Goal: Information Seeking & Learning: Learn about a topic

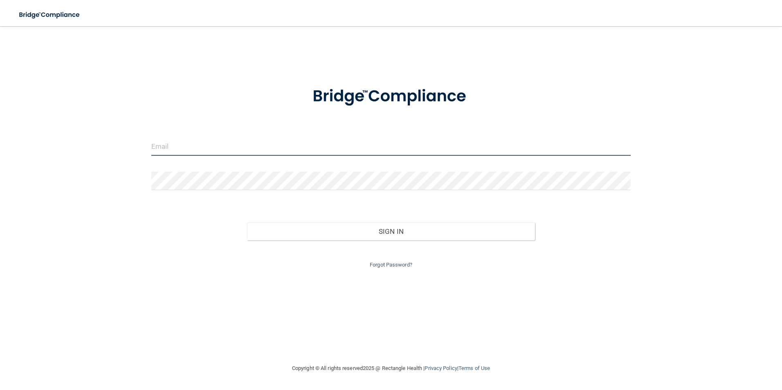
click at [225, 146] on input "email" at bounding box center [391, 146] width 480 height 18
type input "[EMAIL_ADDRESS][DOMAIN_NAME]"
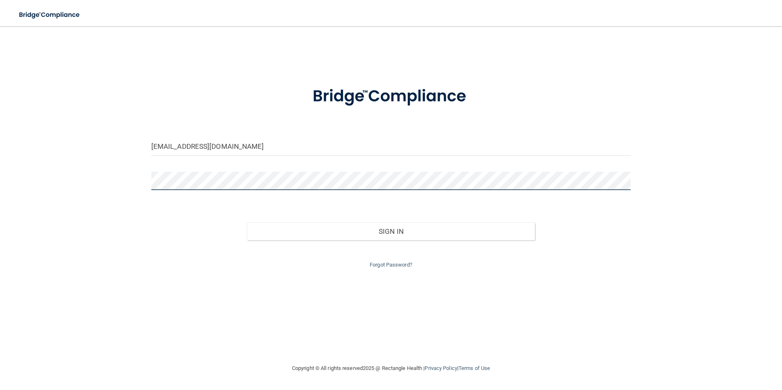
click at [247, 223] on button "Sign In" at bounding box center [391, 232] width 288 height 18
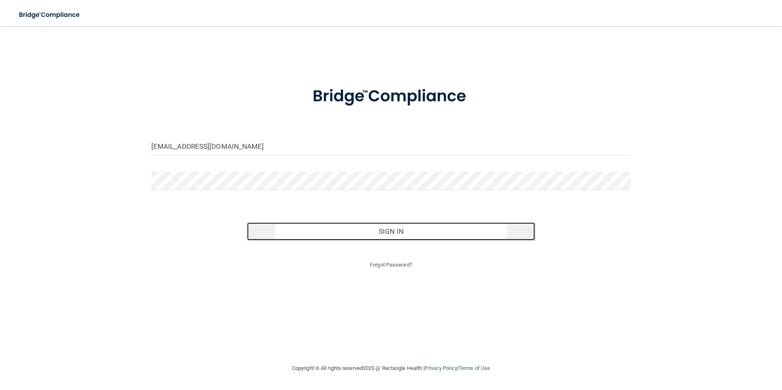
click at [404, 236] on button "Sign In" at bounding box center [391, 232] width 288 height 18
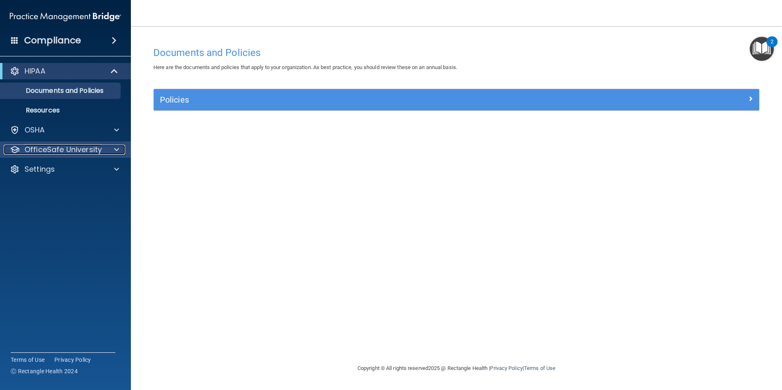
click at [108, 154] on div at bounding box center [115, 150] width 20 height 10
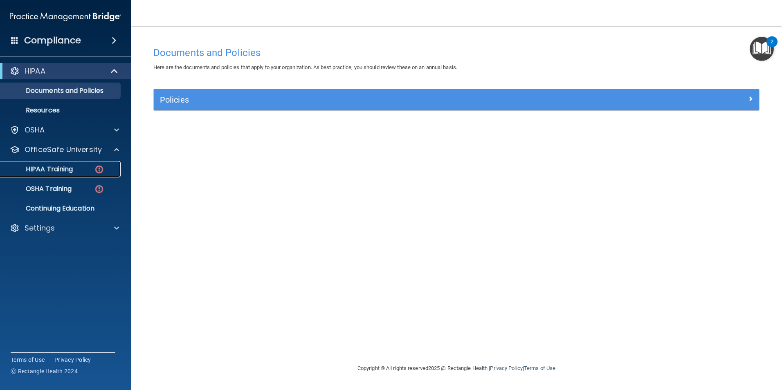
click at [81, 166] on div "HIPAA Training" at bounding box center [61, 169] width 112 height 8
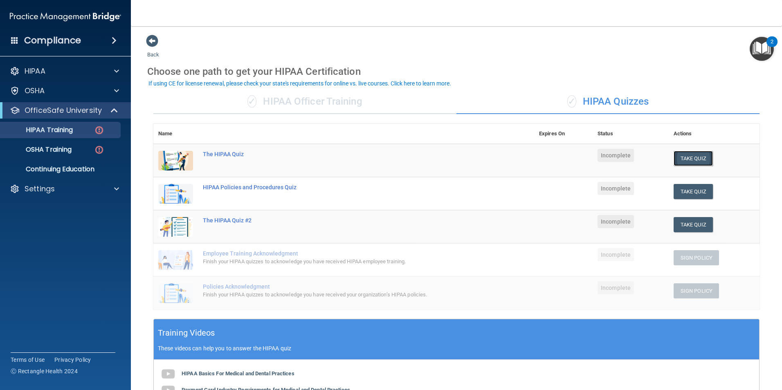
click at [683, 162] on button "Take Quiz" at bounding box center [693, 158] width 39 height 15
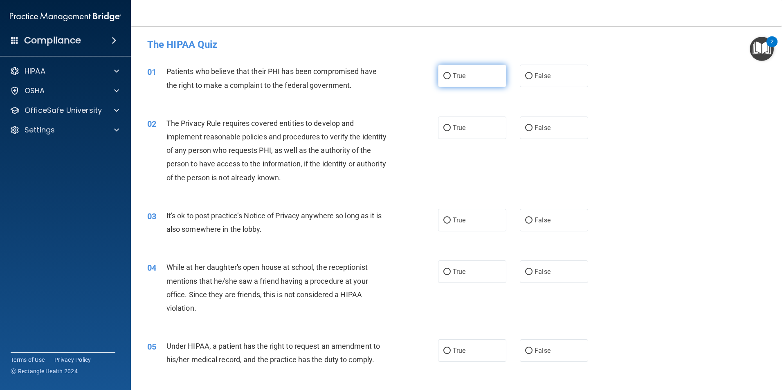
click at [448, 80] on label "True" at bounding box center [472, 76] width 68 height 23
click at [448, 79] on input "True" at bounding box center [446, 76] width 7 height 6
radio input "true"
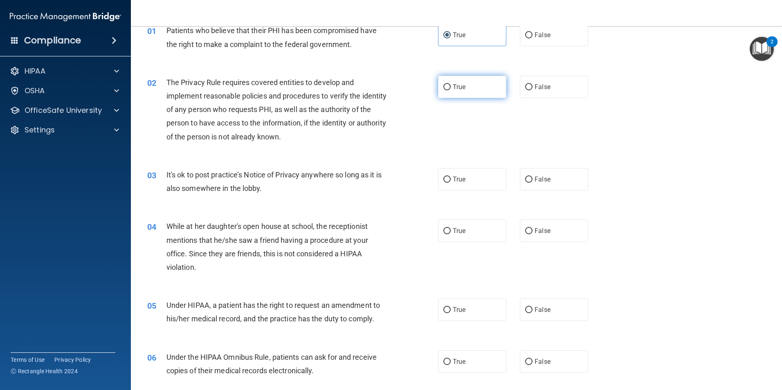
click at [453, 90] on span "True" at bounding box center [459, 87] width 13 height 8
click at [451, 90] on input "True" at bounding box center [446, 87] width 7 height 6
radio input "true"
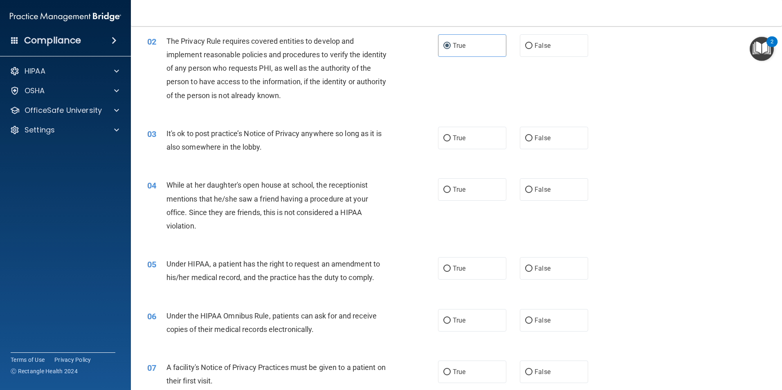
scroll to position [82, 0]
click at [536, 140] on span "False" at bounding box center [543, 139] width 16 height 8
click at [533, 140] on input "False" at bounding box center [528, 139] width 7 height 6
radio input "true"
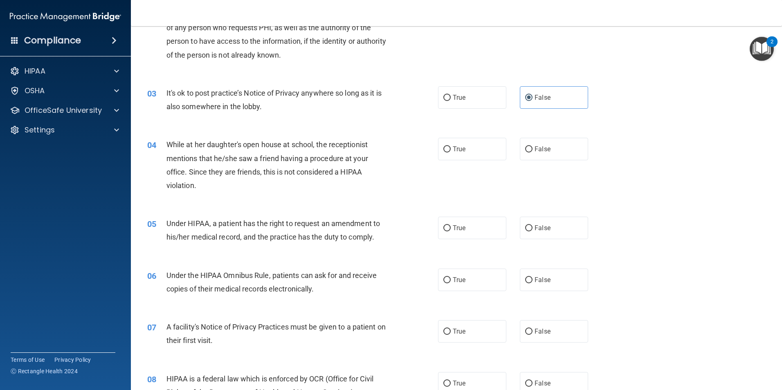
scroll to position [164, 0]
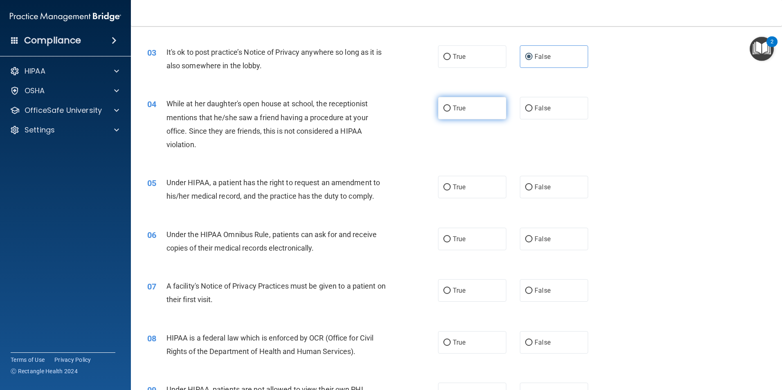
click at [451, 113] on label "True" at bounding box center [472, 108] width 68 height 23
click at [451, 112] on input "True" at bounding box center [446, 109] width 7 height 6
radio input "true"
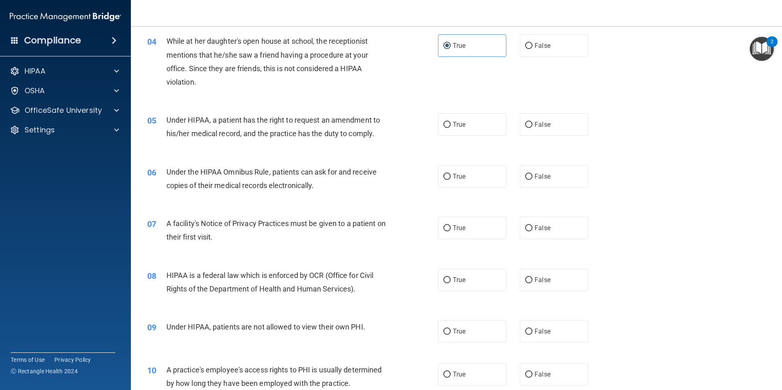
scroll to position [245, 0]
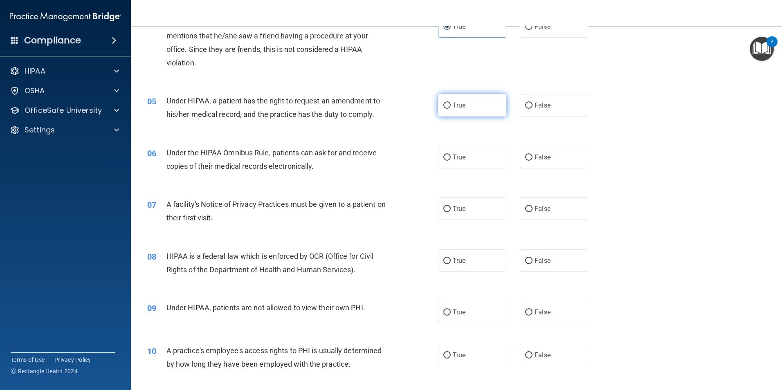
click at [470, 116] on label "True" at bounding box center [472, 105] width 68 height 23
click at [451, 109] on input "True" at bounding box center [446, 106] width 7 height 6
radio input "true"
click at [470, 161] on label "True" at bounding box center [472, 157] width 68 height 23
click at [451, 161] on input "True" at bounding box center [446, 158] width 7 height 6
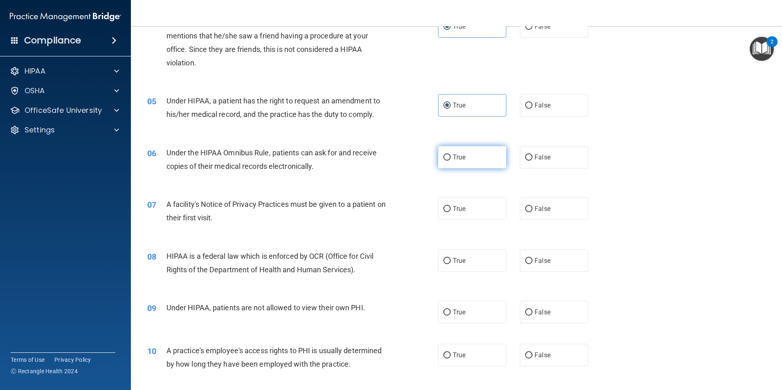
radio input "true"
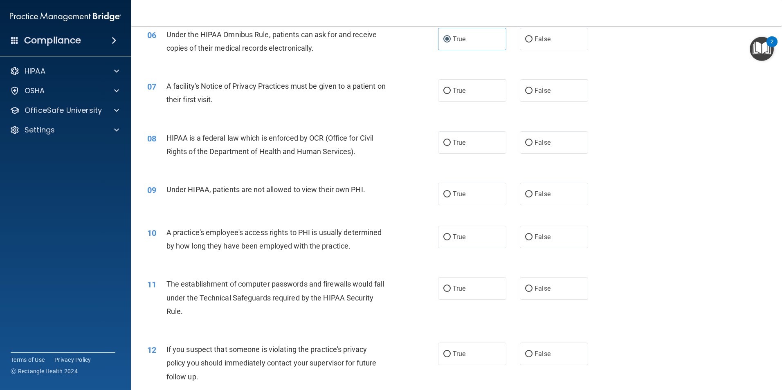
scroll to position [368, 0]
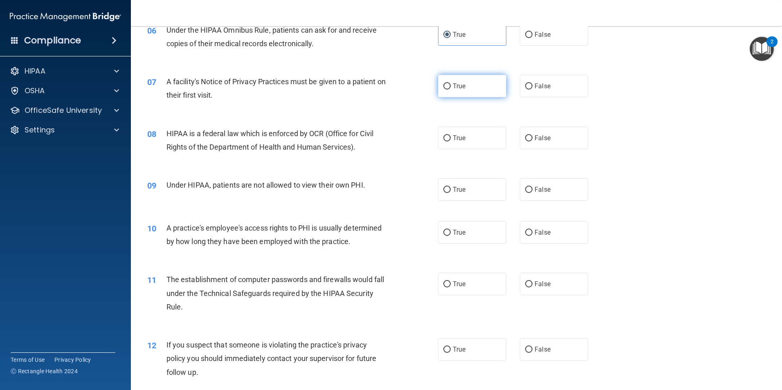
click at [484, 97] on label "True" at bounding box center [472, 86] width 68 height 23
click at [451, 90] on input "True" at bounding box center [446, 86] width 7 height 6
radio input "true"
click at [459, 136] on span "True" at bounding box center [459, 138] width 13 height 8
click at [451, 136] on input "True" at bounding box center [446, 138] width 7 height 6
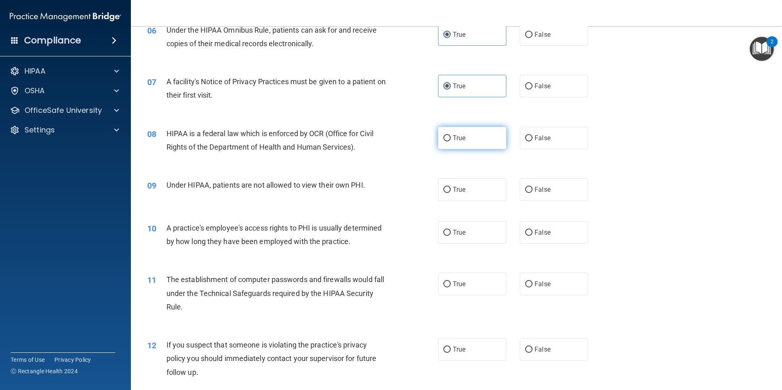
radio input "true"
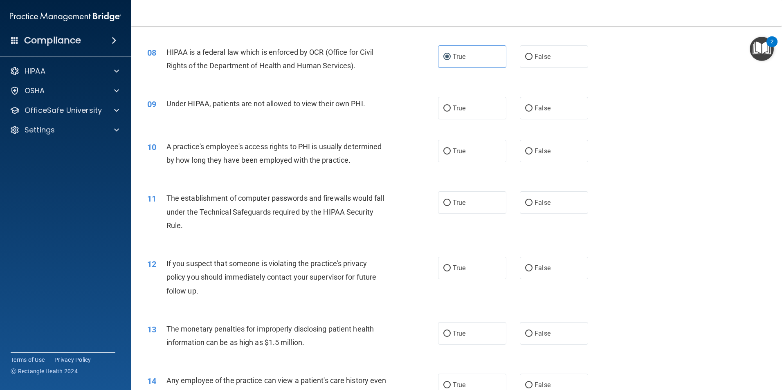
scroll to position [450, 0]
click at [525, 108] on input "False" at bounding box center [528, 108] width 7 height 6
radio input "true"
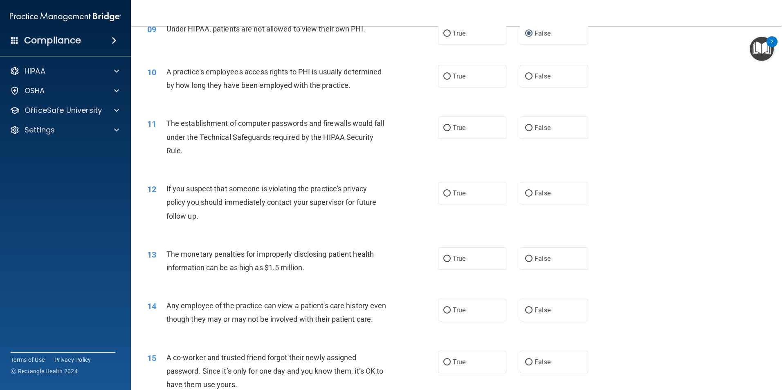
scroll to position [532, 0]
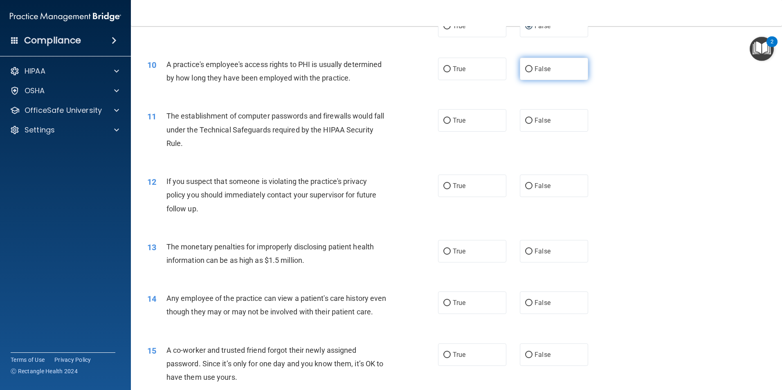
click at [542, 79] on label "False" at bounding box center [554, 69] width 68 height 23
click at [533, 72] on input "False" at bounding box center [528, 69] width 7 height 6
radio input "true"
click at [471, 126] on label "True" at bounding box center [472, 120] width 68 height 23
click at [451, 124] on input "True" at bounding box center [446, 121] width 7 height 6
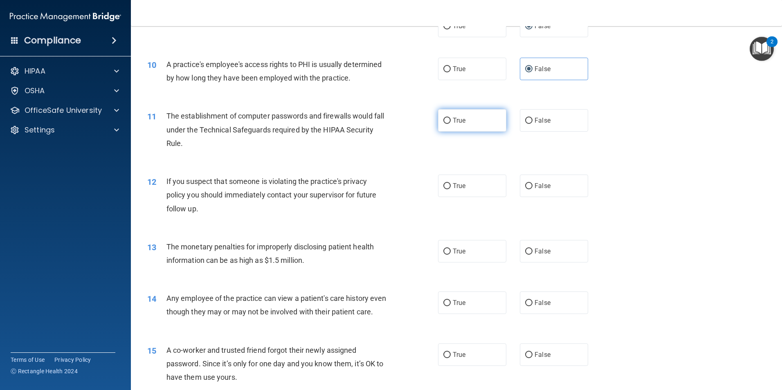
radio input "true"
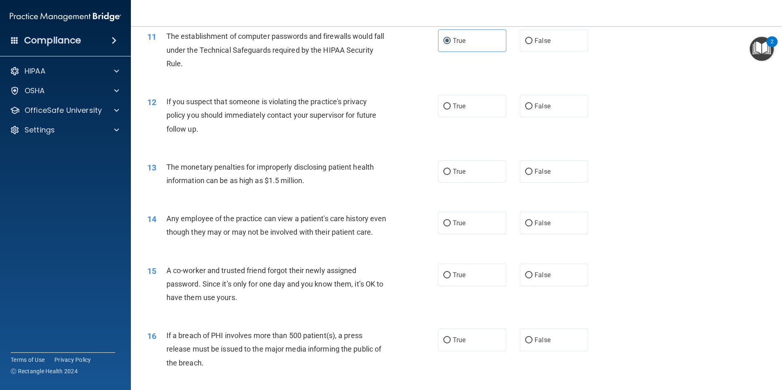
scroll to position [614, 0]
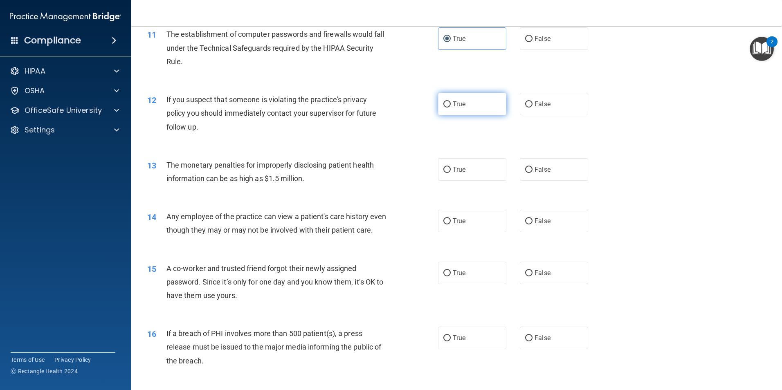
click at [478, 113] on label "True" at bounding box center [472, 104] width 68 height 23
click at [451, 108] on input "True" at bounding box center [446, 104] width 7 height 6
radio input "true"
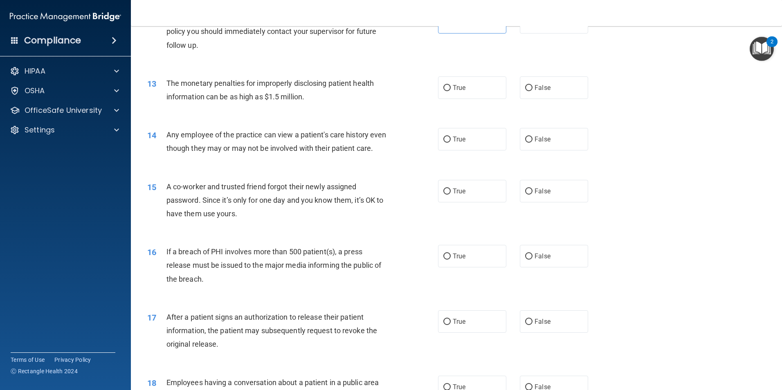
scroll to position [655, 0]
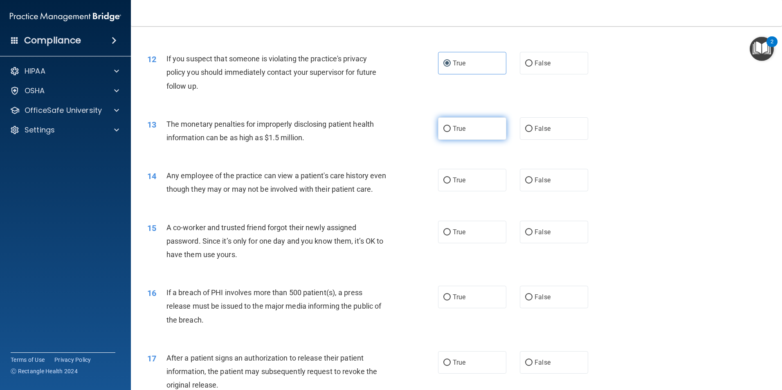
click at [496, 129] on label "True" at bounding box center [472, 128] width 68 height 23
click at [451, 129] on input "True" at bounding box center [446, 129] width 7 height 6
radio input "true"
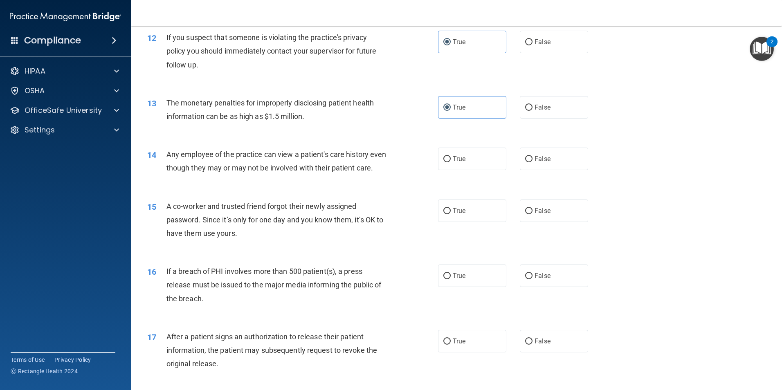
scroll to position [696, 0]
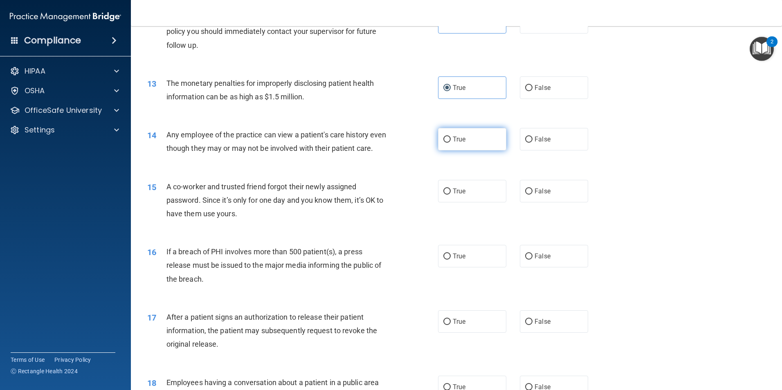
click at [453, 138] on span "True" at bounding box center [459, 139] width 13 height 8
click at [451, 138] on input "True" at bounding box center [446, 140] width 7 height 6
radio input "true"
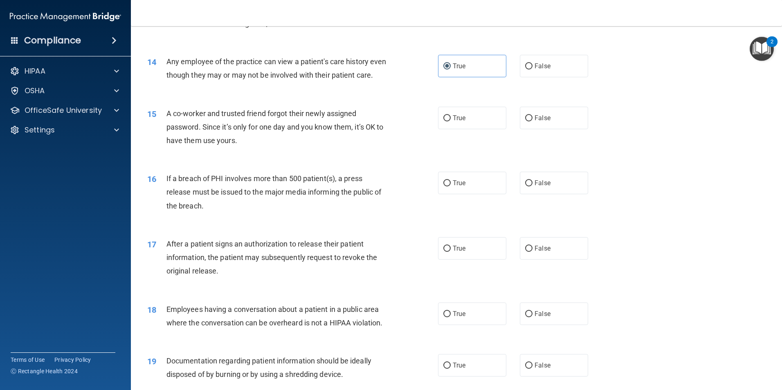
scroll to position [777, 0]
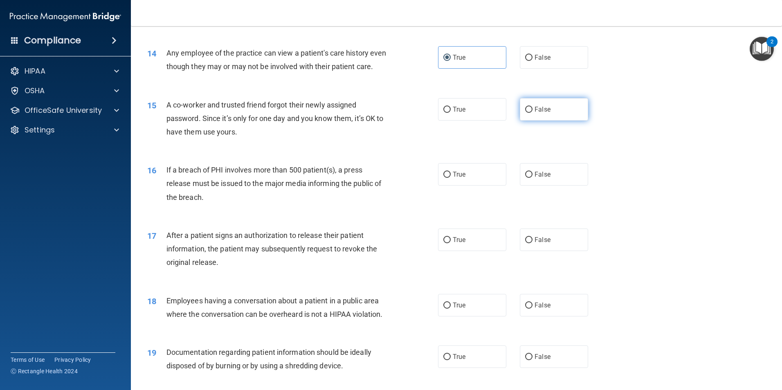
click at [548, 121] on label "False" at bounding box center [554, 109] width 68 height 23
click at [533, 113] on input "False" at bounding box center [528, 110] width 7 height 6
radio input "true"
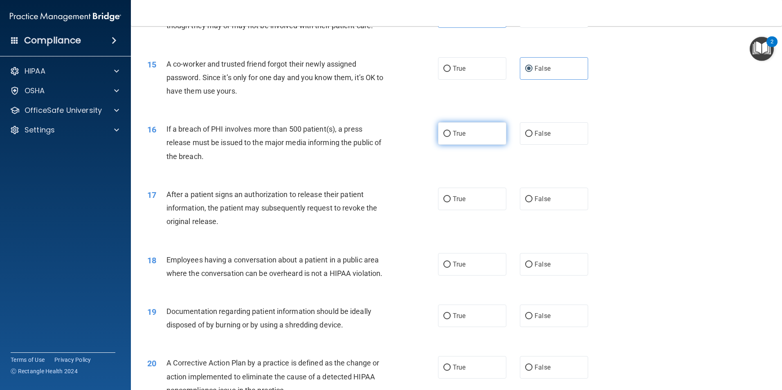
click at [476, 145] on label "True" at bounding box center [472, 133] width 68 height 23
click at [451, 137] on input "True" at bounding box center [446, 134] width 7 height 6
radio input "true"
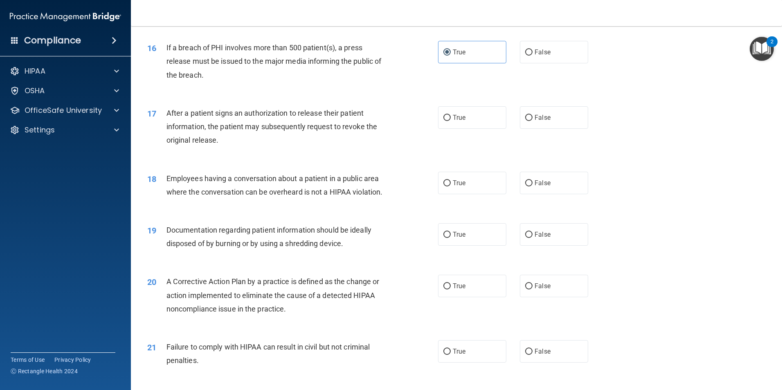
scroll to position [900, 0]
click at [544, 128] on label "False" at bounding box center [554, 117] width 68 height 23
click at [533, 121] on input "False" at bounding box center [528, 118] width 7 height 6
radio input "true"
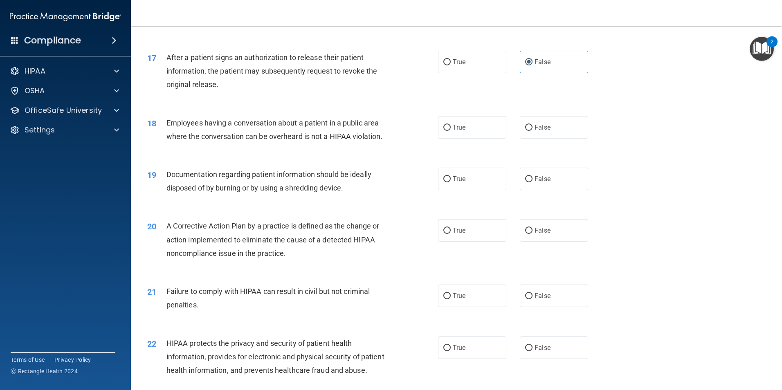
scroll to position [1023, 0]
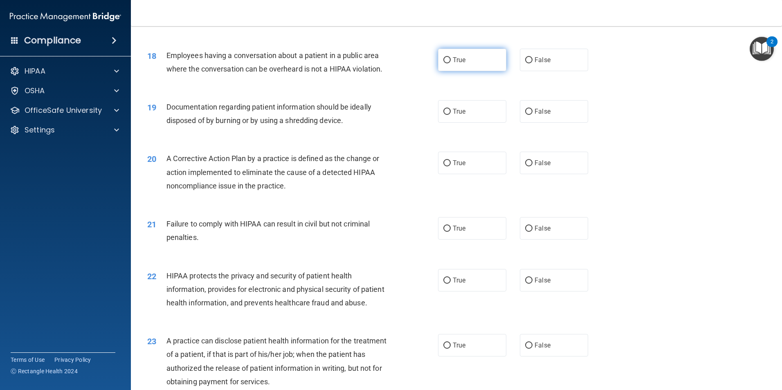
drag, startPoint x: 466, startPoint y: 86, endPoint x: 474, endPoint y: 83, distance: 8.4
click at [466, 86] on div "18 Employees having a conversation about a patient in a public area where the c…" at bounding box center [456, 64] width 631 height 52
click at [474, 71] on label "True" at bounding box center [472, 60] width 68 height 23
click at [451, 63] on input "True" at bounding box center [446, 60] width 7 height 6
radio input "true"
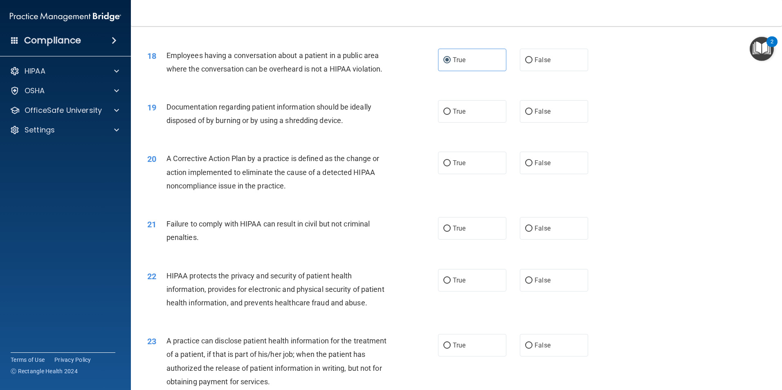
scroll to position [1064, 0]
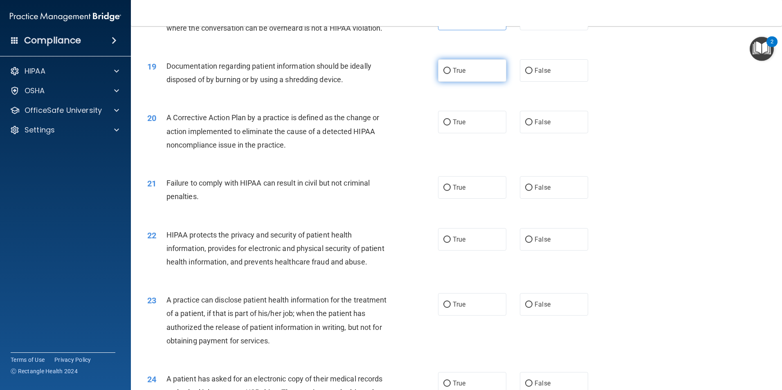
click at [473, 82] on label "True" at bounding box center [472, 70] width 68 height 23
click at [451, 74] on input "True" at bounding box center [446, 71] width 7 height 6
radio input "true"
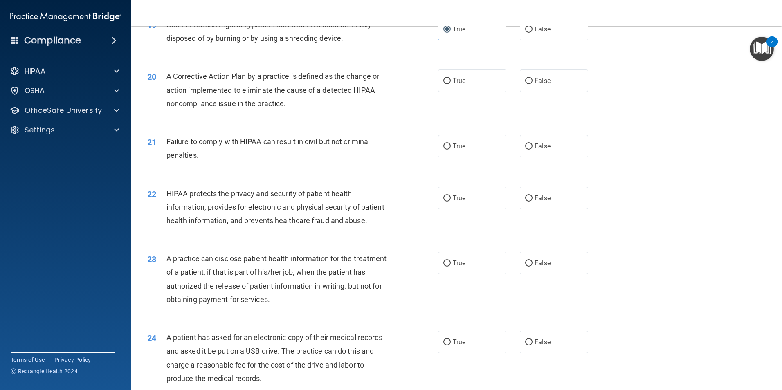
scroll to position [1105, 0]
click at [448, 89] on label "True" at bounding box center [472, 81] width 68 height 23
click at [448, 85] on input "True" at bounding box center [446, 82] width 7 height 6
radio input "true"
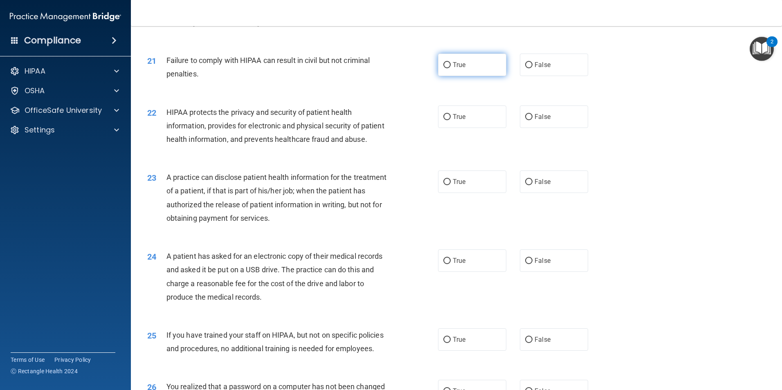
click at [450, 76] on label "True" at bounding box center [472, 65] width 68 height 23
click at [450, 68] on input "True" at bounding box center [446, 65] width 7 height 6
radio input "true"
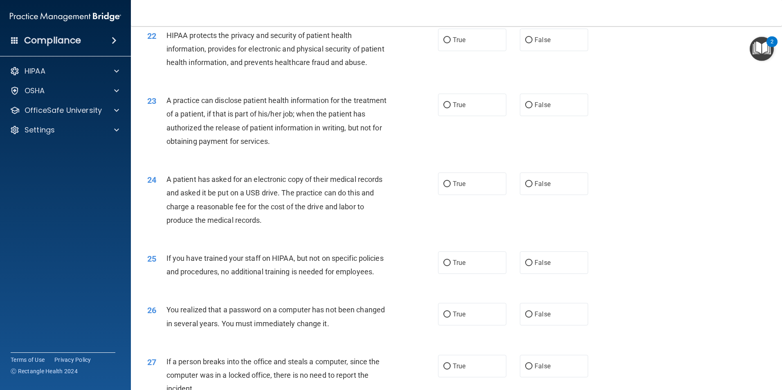
scroll to position [1268, 0]
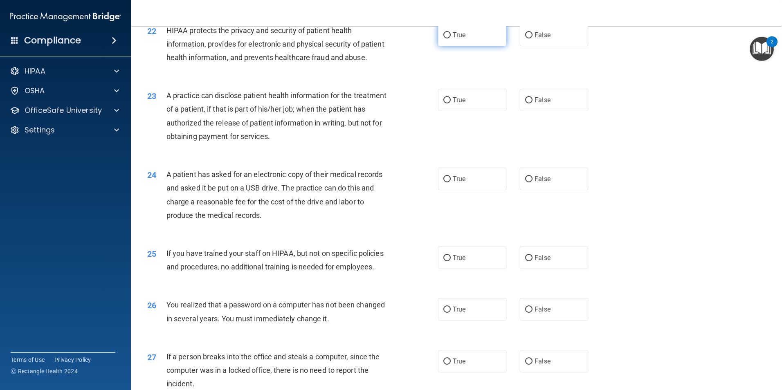
click at [479, 46] on label "True" at bounding box center [472, 35] width 68 height 23
click at [451, 38] on input "True" at bounding box center [446, 35] width 7 height 6
radio input "true"
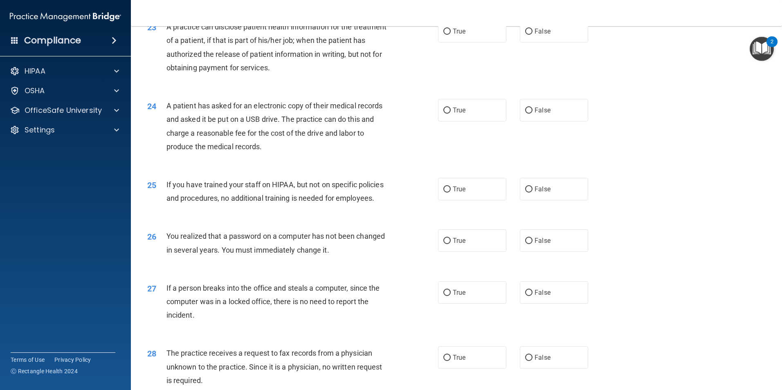
scroll to position [1350, 0]
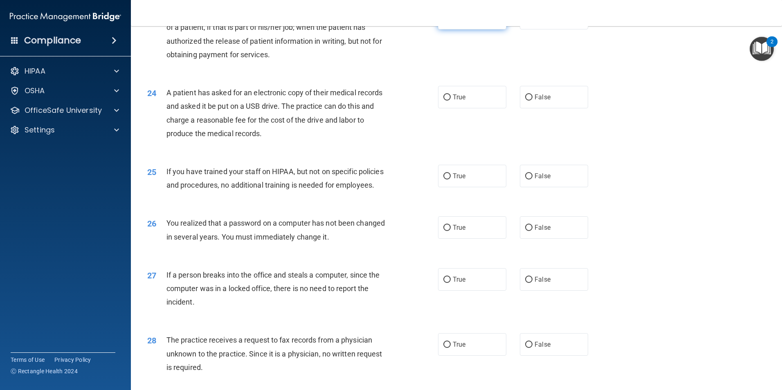
click at [455, 22] on span "True" at bounding box center [459, 18] width 13 height 8
click at [451, 22] on input "True" at bounding box center [446, 19] width 7 height 6
radio input "true"
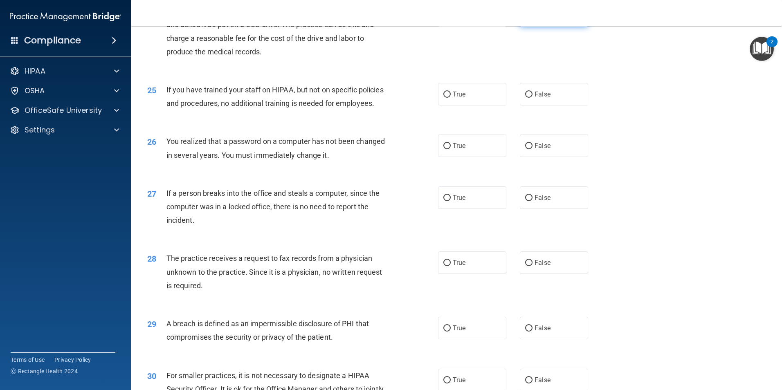
click at [557, 27] on label "False" at bounding box center [554, 15] width 68 height 23
click at [533, 19] on input "False" at bounding box center [528, 16] width 7 height 6
radio input "true"
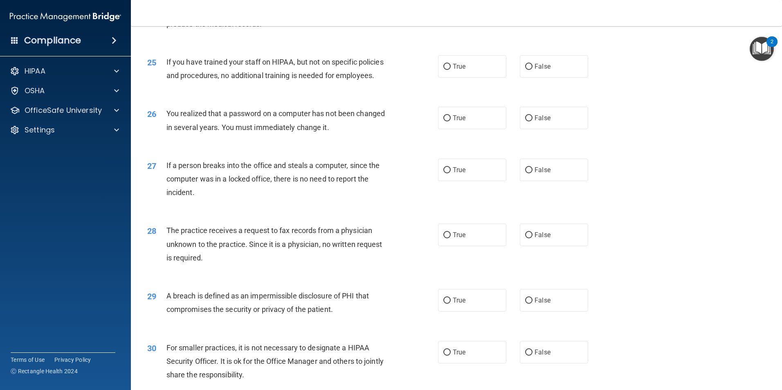
scroll to position [1514, 0]
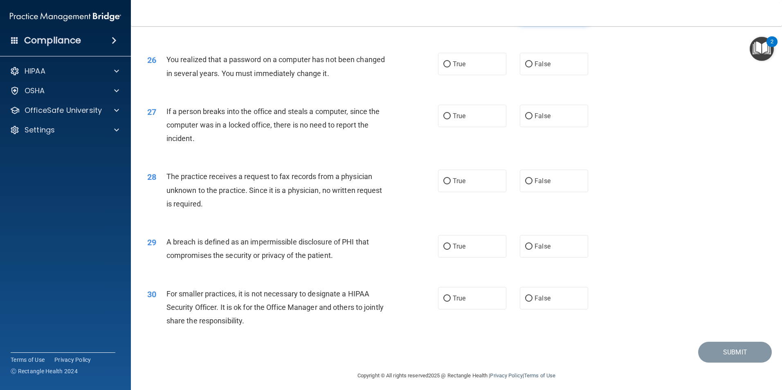
click at [535, 16] on span "False" at bounding box center [543, 13] width 16 height 8
click at [533, 16] on input "False" at bounding box center [528, 13] width 7 height 6
radio input "true"
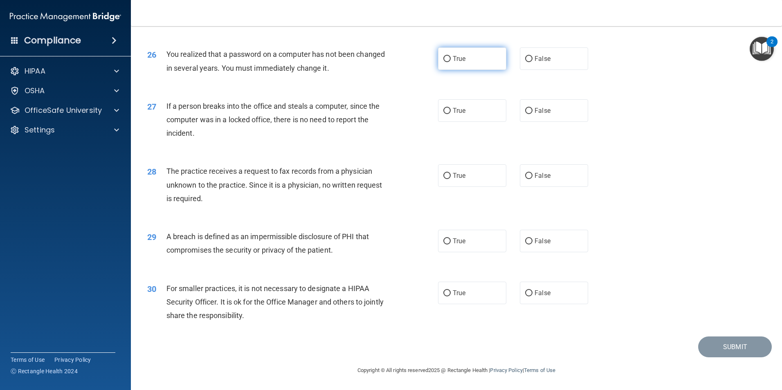
drag, startPoint x: 479, startPoint y: 55, endPoint x: 463, endPoint y: 61, distance: 17.7
click at [479, 56] on label "True" at bounding box center [472, 58] width 68 height 23
click at [451, 56] on input "True" at bounding box center [446, 59] width 7 height 6
radio input "true"
click at [525, 114] on input "False" at bounding box center [528, 111] width 7 height 6
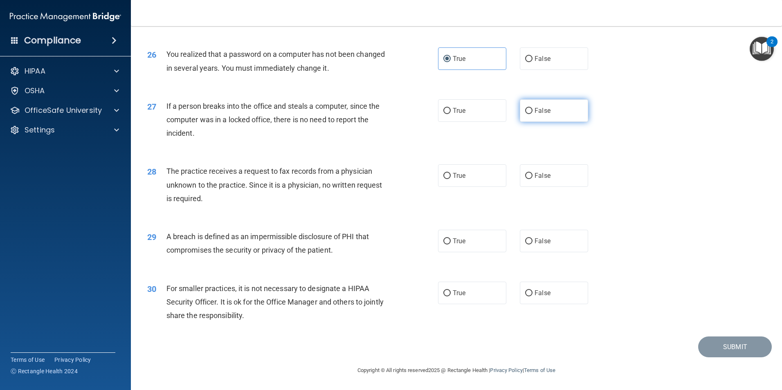
radio input "true"
click at [542, 182] on label "False" at bounding box center [554, 175] width 68 height 23
click at [533, 179] on input "False" at bounding box center [528, 176] width 7 height 6
radio input "true"
click at [527, 247] on label "False" at bounding box center [554, 241] width 68 height 23
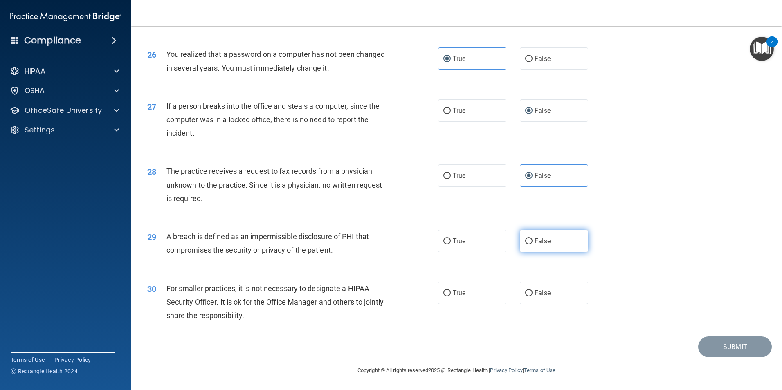
click at [527, 245] on input "False" at bounding box center [528, 242] width 7 height 6
radio input "true"
click at [572, 298] on label "False" at bounding box center [554, 293] width 68 height 23
click at [533, 297] on input "False" at bounding box center [528, 293] width 7 height 6
radio input "true"
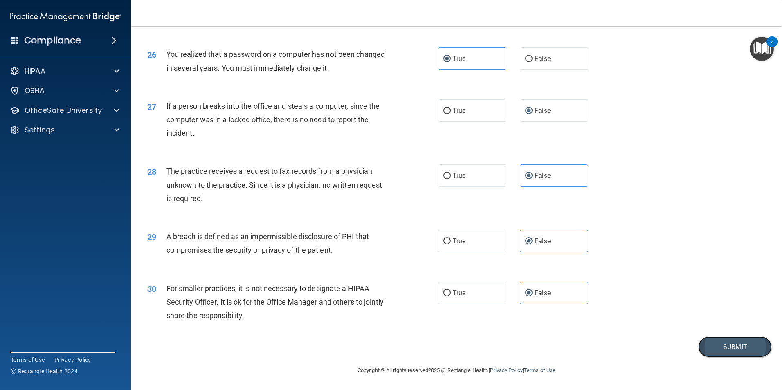
click at [720, 354] on button "Submit" at bounding box center [735, 347] width 74 height 21
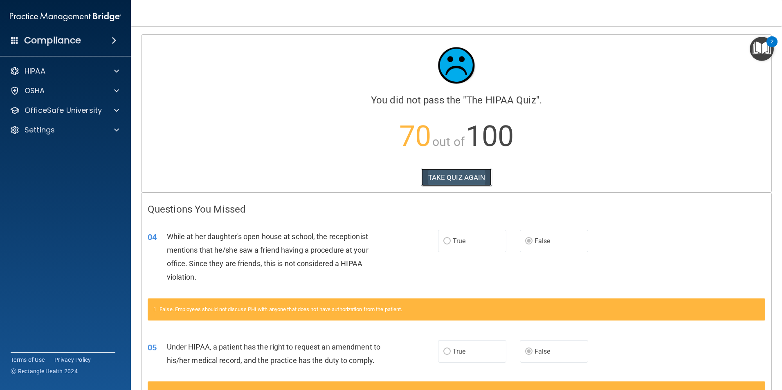
click at [432, 180] on button "TAKE QUIZ AGAIN" at bounding box center [456, 178] width 71 height 18
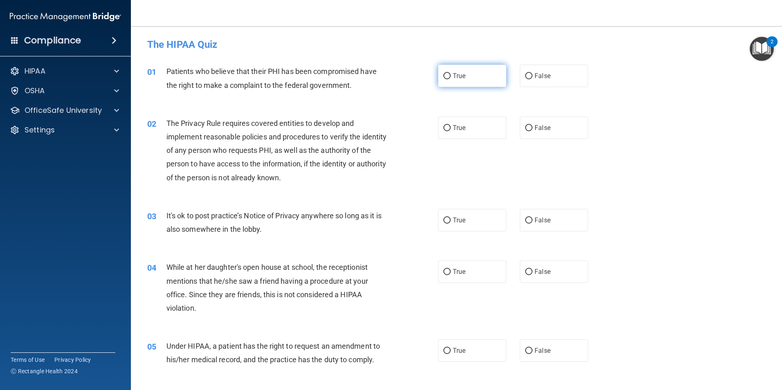
click at [457, 75] on span "True" at bounding box center [459, 76] width 13 height 8
click at [451, 75] on input "True" at bounding box center [446, 76] width 7 height 6
radio input "true"
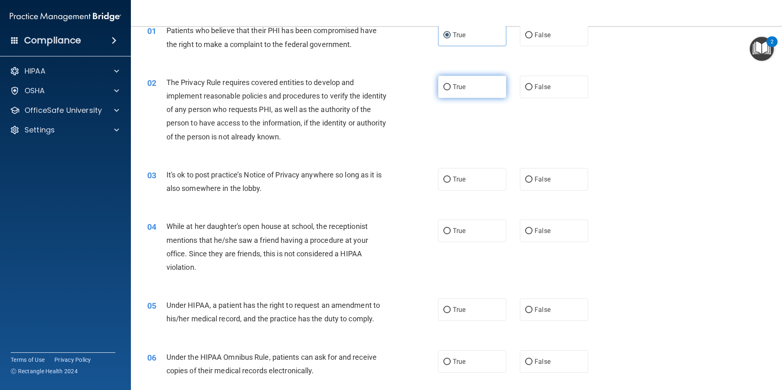
click at [477, 79] on label "True" at bounding box center [472, 87] width 68 height 23
click at [451, 84] on input "True" at bounding box center [446, 87] width 7 height 6
radio input "true"
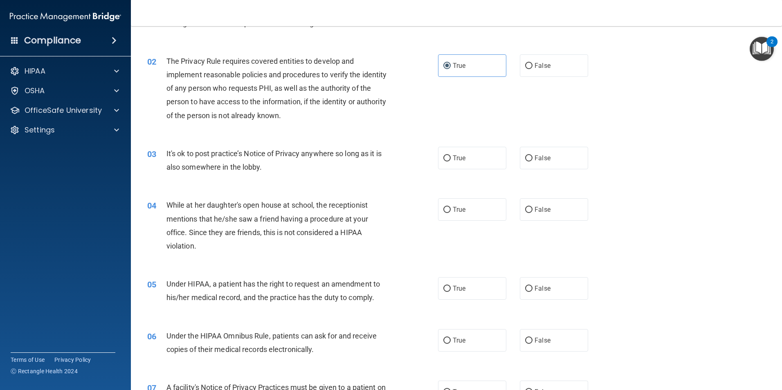
scroll to position [82, 0]
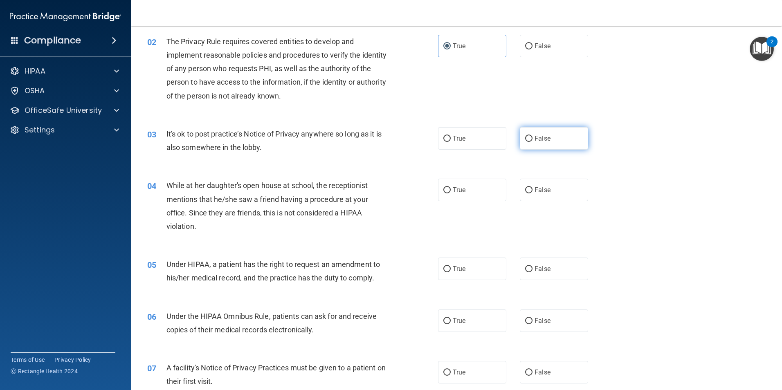
click at [527, 140] on input "False" at bounding box center [528, 139] width 7 height 6
radio input "true"
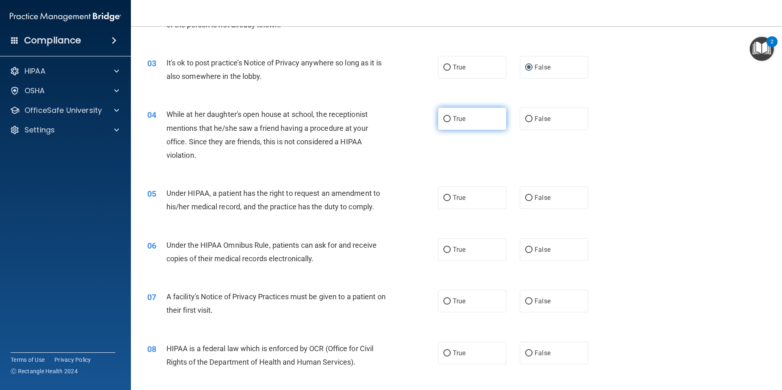
scroll to position [164, 0]
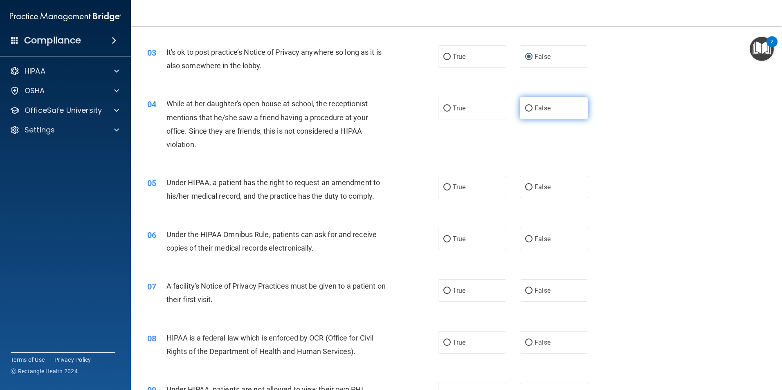
click at [529, 114] on label "False" at bounding box center [554, 108] width 68 height 23
click at [529, 112] on input "False" at bounding box center [528, 109] width 7 height 6
radio input "true"
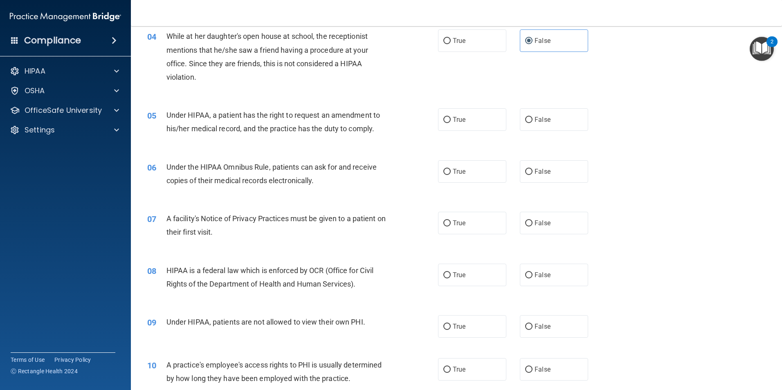
scroll to position [245, 0]
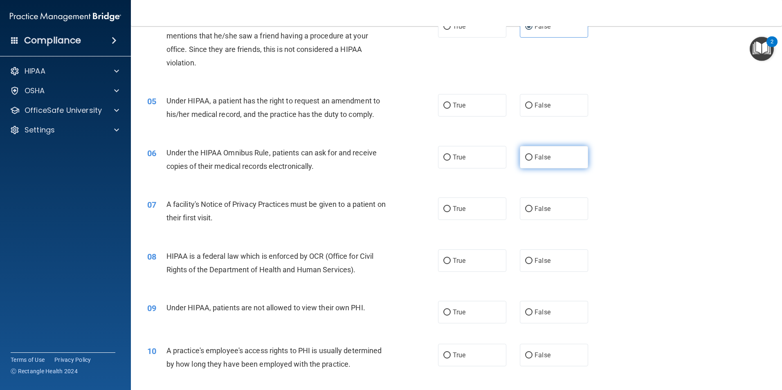
click at [535, 161] on span "False" at bounding box center [543, 157] width 16 height 8
click at [533, 161] on input "False" at bounding box center [528, 158] width 7 height 6
radio input "true"
drag, startPoint x: 545, startPoint y: 117, endPoint x: 544, endPoint y: 113, distance: 4.7
click at [545, 117] on div "05 Under HIPAA, a patient has the right to request an amendment to his/her medi…" at bounding box center [456, 110] width 631 height 52
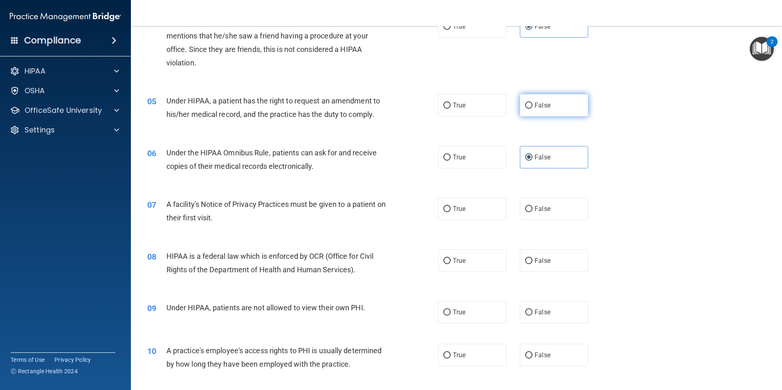
click at [544, 110] on label "False" at bounding box center [554, 105] width 68 height 23
click at [533, 109] on input "False" at bounding box center [528, 106] width 7 height 6
radio input "true"
click at [543, 143] on div "06 Under the HIPAA Omnibus Rule, patients can ask for and receive copies of the…" at bounding box center [456, 162] width 631 height 52
click at [538, 160] on span "False" at bounding box center [543, 157] width 16 height 8
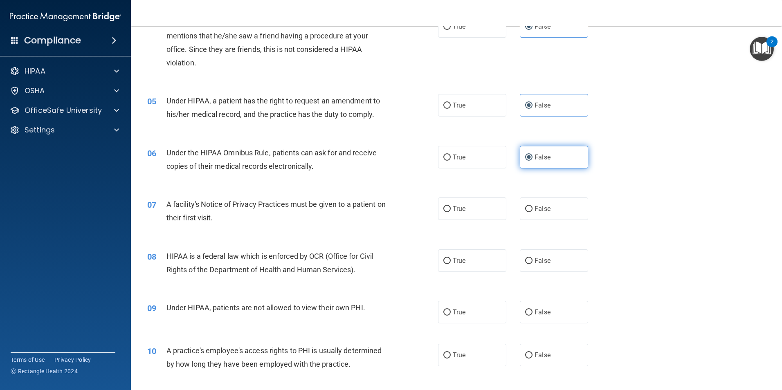
click at [533, 160] on input "False" at bounding box center [528, 158] width 7 height 6
click at [528, 155] on input "False" at bounding box center [528, 158] width 7 height 6
click at [525, 162] on label "False" at bounding box center [554, 157] width 68 height 23
click at [525, 161] on input "False" at bounding box center [528, 158] width 7 height 6
click at [461, 166] on label "True" at bounding box center [472, 157] width 68 height 23
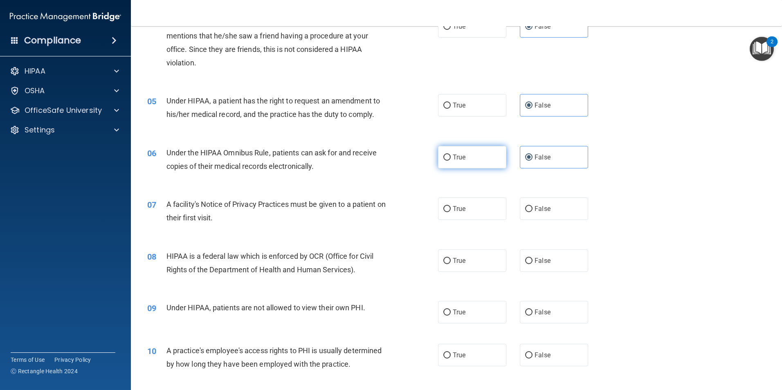
click at [451, 161] on input "True" at bounding box center [446, 158] width 7 height 6
radio input "true"
radio input "false"
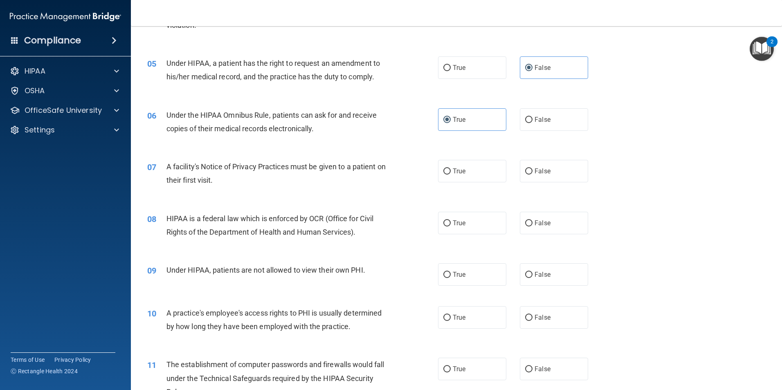
scroll to position [327, 0]
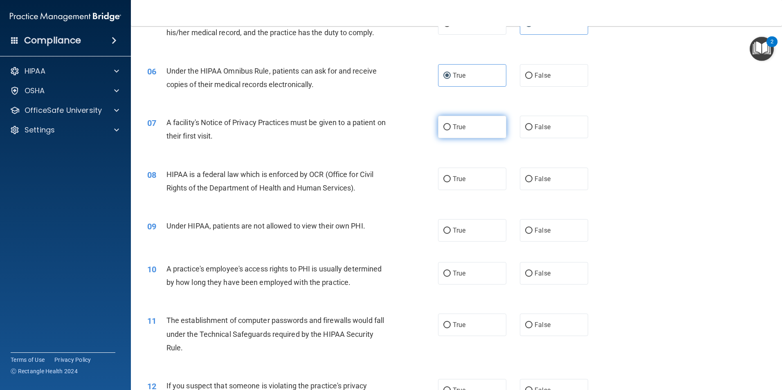
click at [466, 131] on label "True" at bounding box center [472, 127] width 68 height 23
click at [451, 131] on input "True" at bounding box center [446, 127] width 7 height 6
radio input "true"
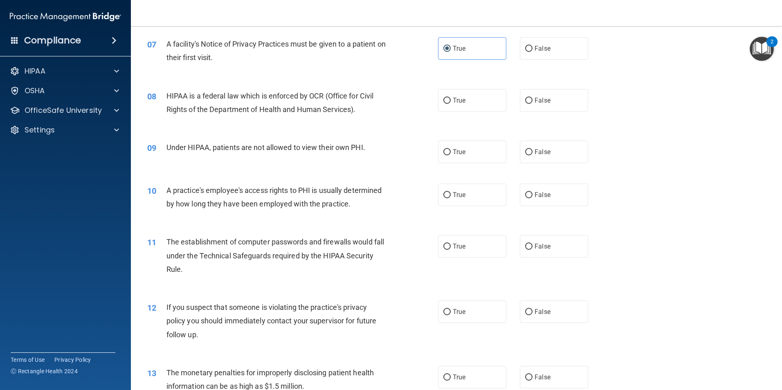
scroll to position [409, 0]
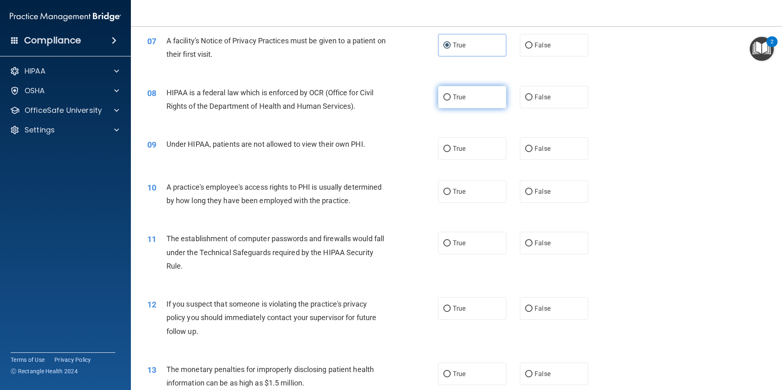
click at [448, 99] on label "True" at bounding box center [472, 97] width 68 height 23
click at [448, 99] on input "True" at bounding box center [446, 98] width 7 height 6
radio input "true"
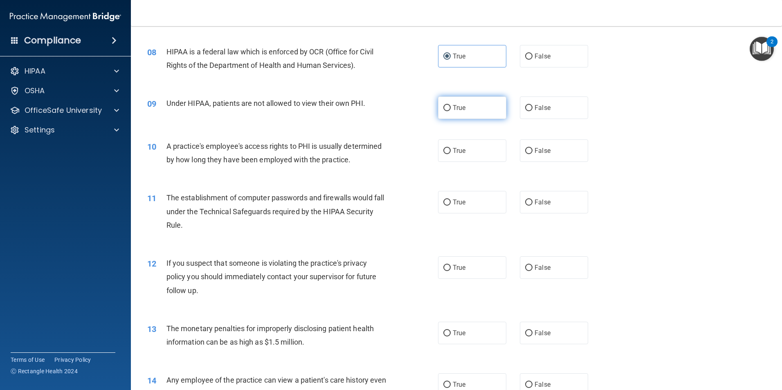
drag, startPoint x: 478, startPoint y: 107, endPoint x: 471, endPoint y: 110, distance: 7.7
click at [478, 108] on label "True" at bounding box center [472, 108] width 68 height 23
click at [451, 108] on input "True" at bounding box center [446, 108] width 7 height 6
radio input "true"
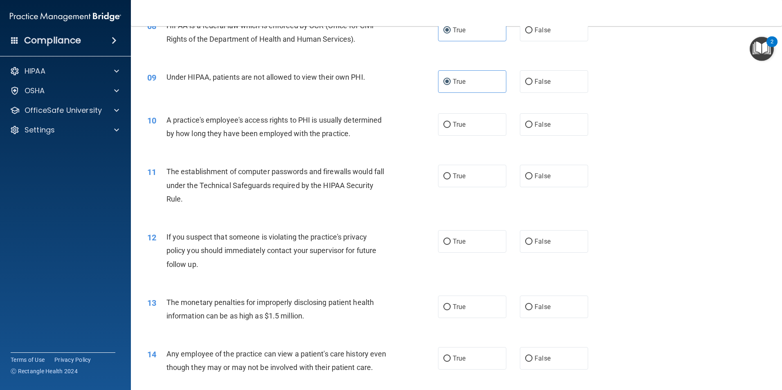
scroll to position [491, 0]
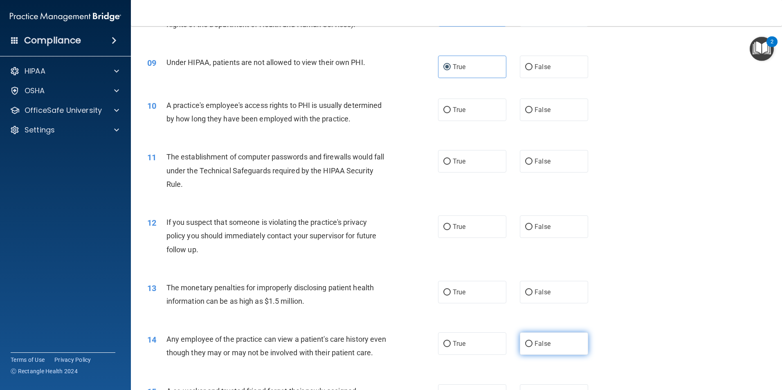
click at [535, 346] on span "False" at bounding box center [543, 344] width 16 height 8
click at [531, 346] on input "False" at bounding box center [528, 344] width 7 height 6
radio input "true"
click at [453, 113] on span "True" at bounding box center [459, 110] width 13 height 8
click at [451, 113] on input "True" at bounding box center [446, 110] width 7 height 6
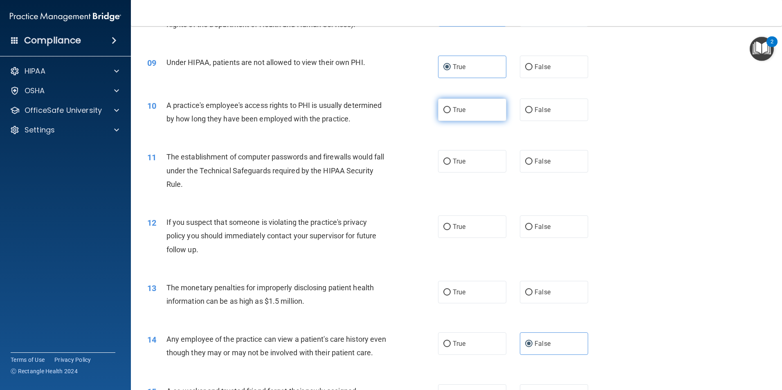
radio input "true"
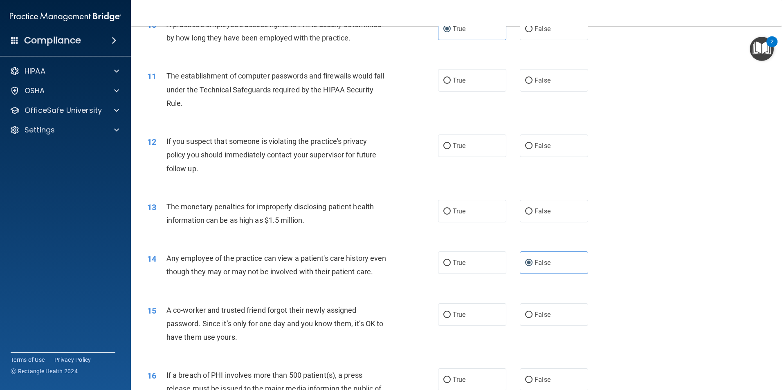
scroll to position [573, 0]
click at [456, 90] on label "True" at bounding box center [472, 79] width 68 height 23
click at [451, 83] on input "True" at bounding box center [446, 80] width 7 height 6
radio input "true"
click at [472, 148] on label "True" at bounding box center [472, 145] width 68 height 23
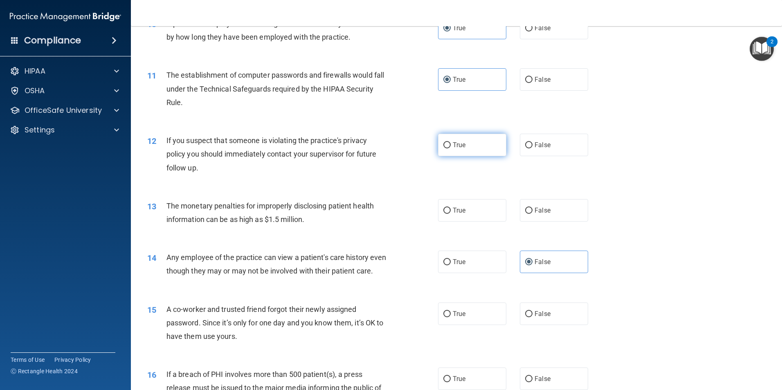
click at [451, 148] on input "True" at bounding box center [446, 145] width 7 height 6
radio input "true"
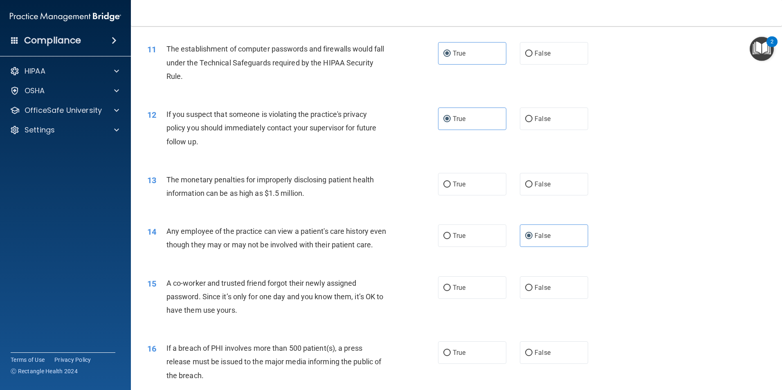
scroll to position [614, 0]
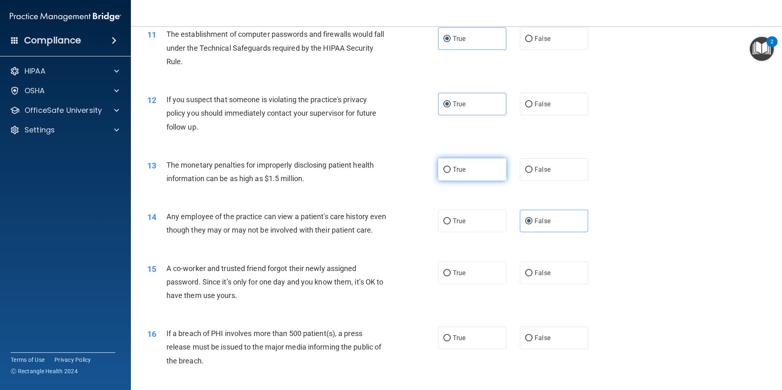
click at [468, 160] on label "True" at bounding box center [472, 169] width 68 height 23
click at [451, 167] on input "True" at bounding box center [446, 170] width 7 height 6
radio input "true"
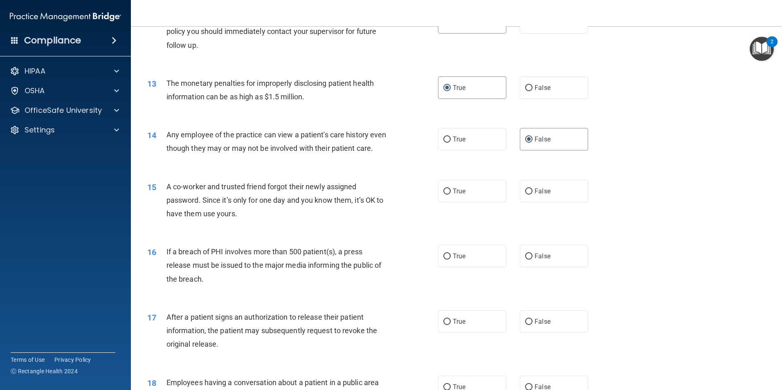
scroll to position [736, 0]
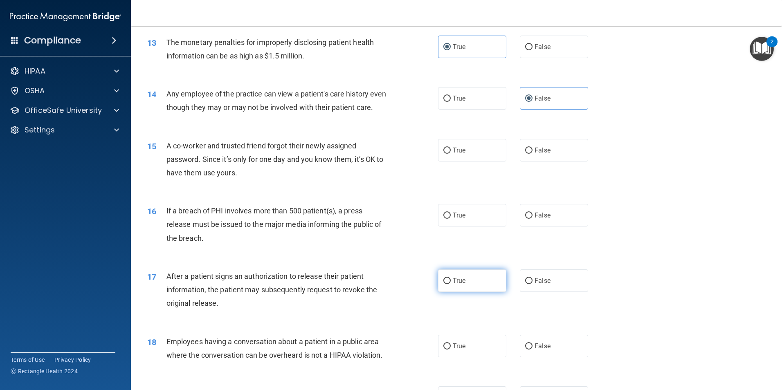
click at [443, 284] on input "True" at bounding box center [446, 281] width 7 height 6
radio input "true"
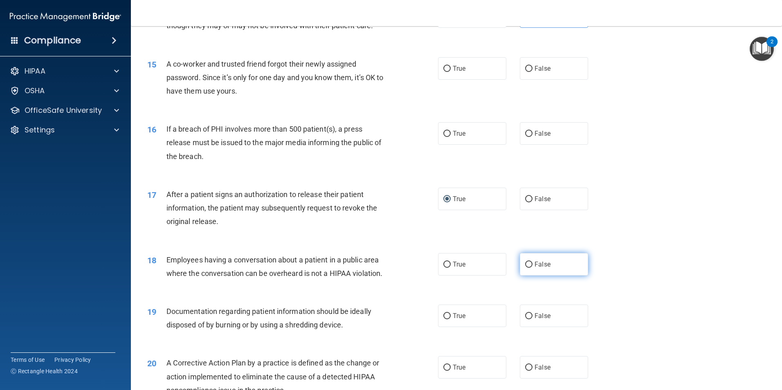
click at [530, 276] on label "False" at bounding box center [554, 264] width 68 height 23
click at [530, 268] on input "False" at bounding box center [528, 265] width 7 height 6
radio input "true"
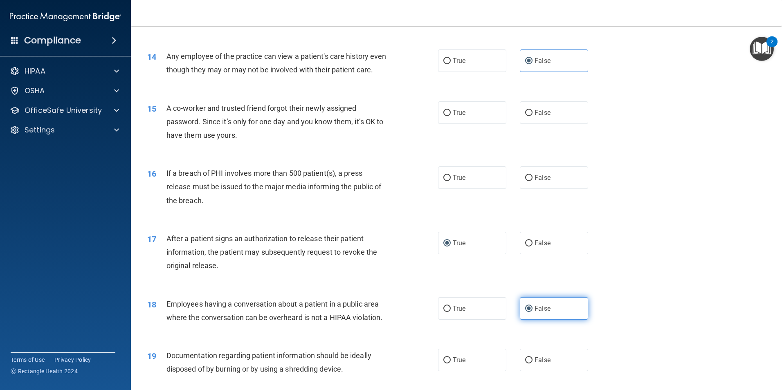
scroll to position [696, 0]
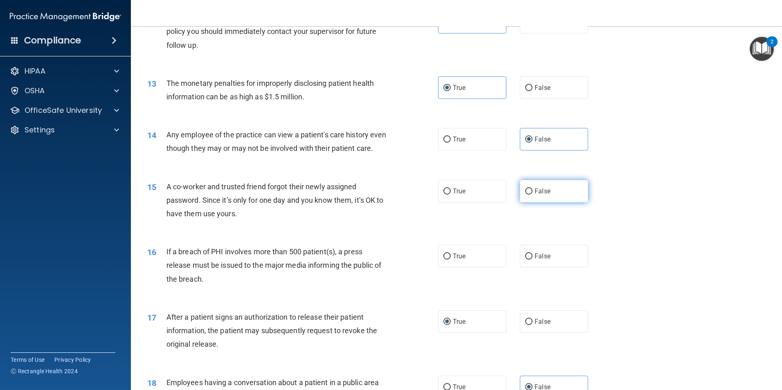
click at [537, 203] on label "False" at bounding box center [554, 191] width 68 height 23
click at [533, 195] on input "False" at bounding box center [528, 192] width 7 height 6
radio input "true"
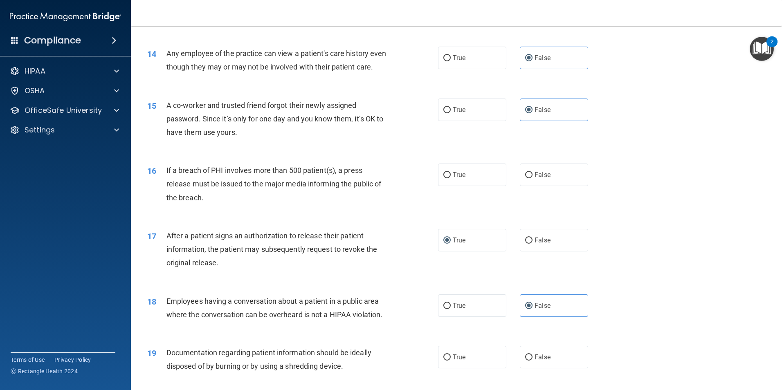
scroll to position [777, 0]
click at [461, 186] on label "True" at bounding box center [472, 174] width 68 height 23
click at [451, 178] on input "True" at bounding box center [446, 175] width 7 height 6
radio input "true"
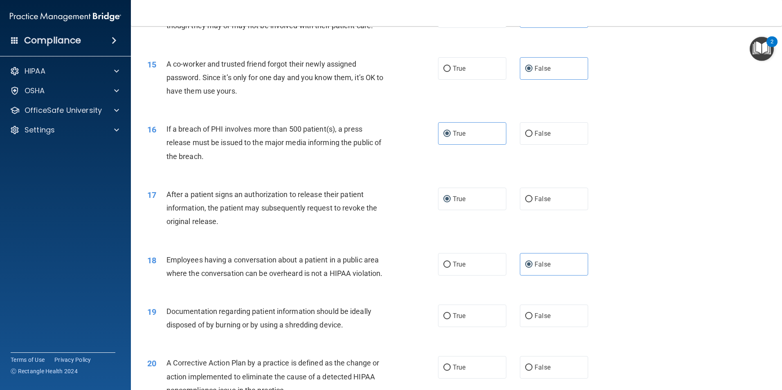
scroll to position [941, 0]
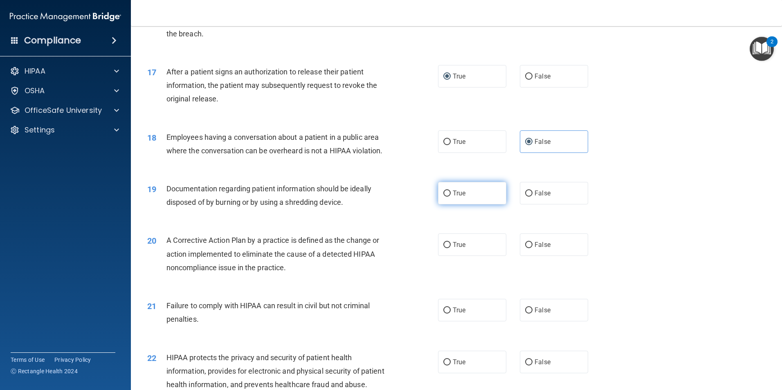
click at [454, 197] on span "True" at bounding box center [459, 193] width 13 height 8
click at [451, 197] on input "True" at bounding box center [446, 194] width 7 height 6
radio input "true"
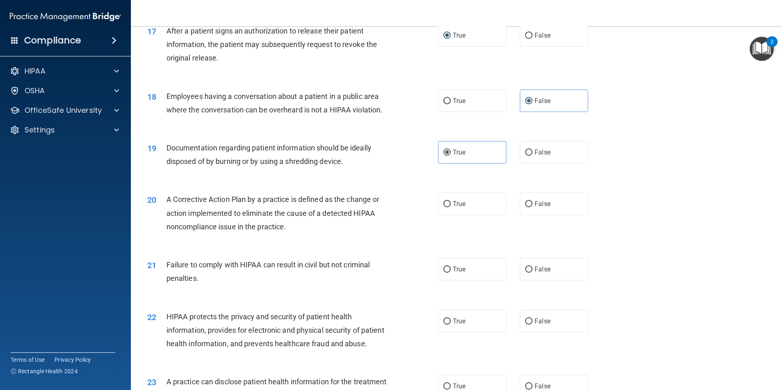
scroll to position [1064, 0]
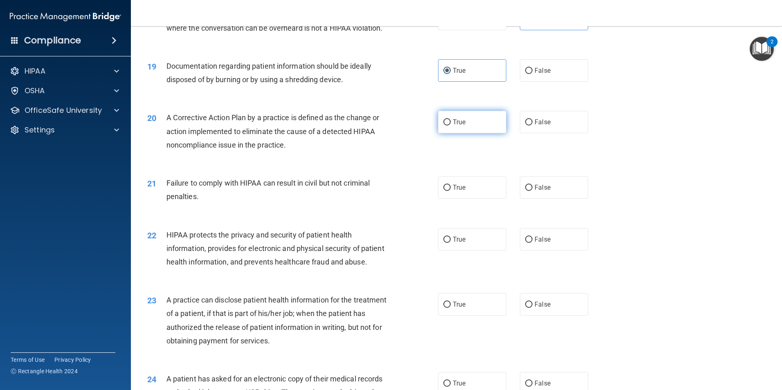
click at [468, 133] on label "True" at bounding box center [472, 122] width 68 height 23
click at [451, 126] on input "True" at bounding box center [446, 122] width 7 height 6
radio input "true"
click at [545, 199] on label "False" at bounding box center [554, 187] width 68 height 23
click at [533, 191] on input "False" at bounding box center [528, 188] width 7 height 6
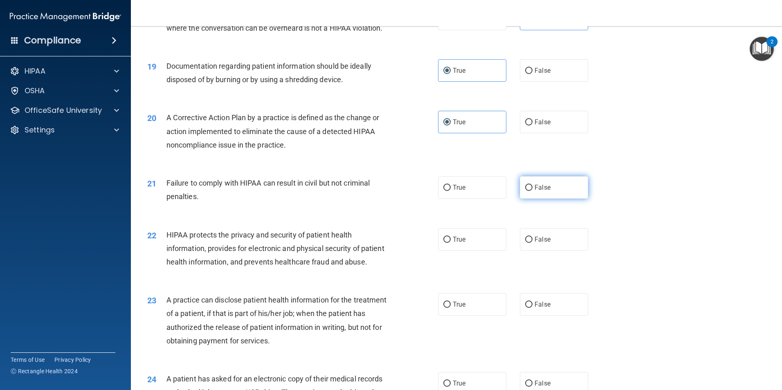
radio input "true"
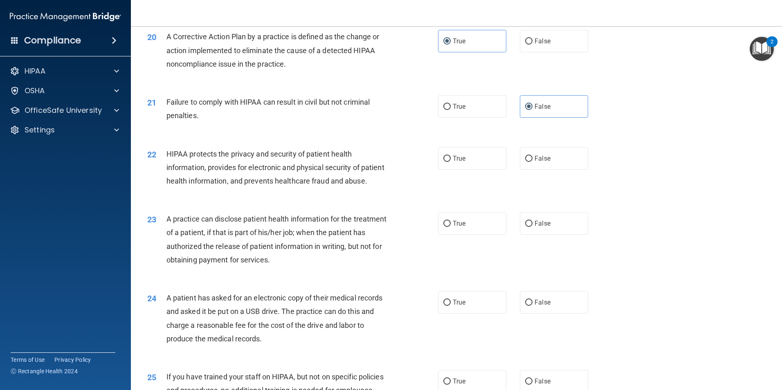
scroll to position [1146, 0]
click at [533, 234] on label "False" at bounding box center [554, 223] width 68 height 23
click at [533, 226] on input "False" at bounding box center [528, 223] width 7 height 6
radio input "true"
click at [458, 169] on label "True" at bounding box center [472, 157] width 68 height 23
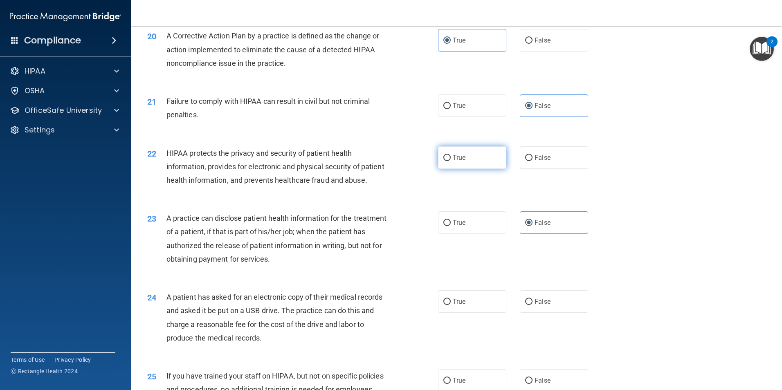
click at [451, 161] on input "True" at bounding box center [446, 158] width 7 height 6
radio input "true"
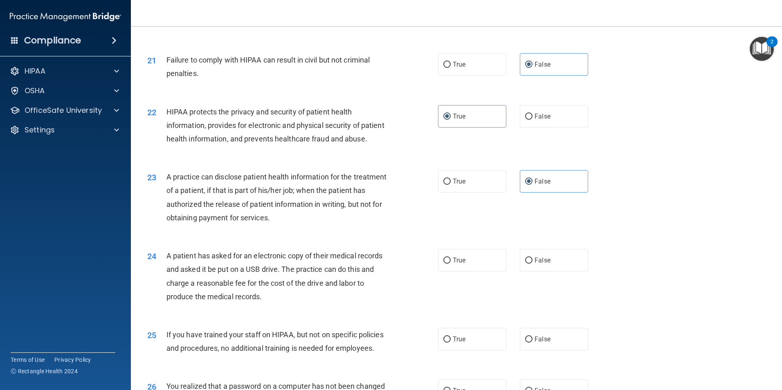
scroll to position [1268, 0]
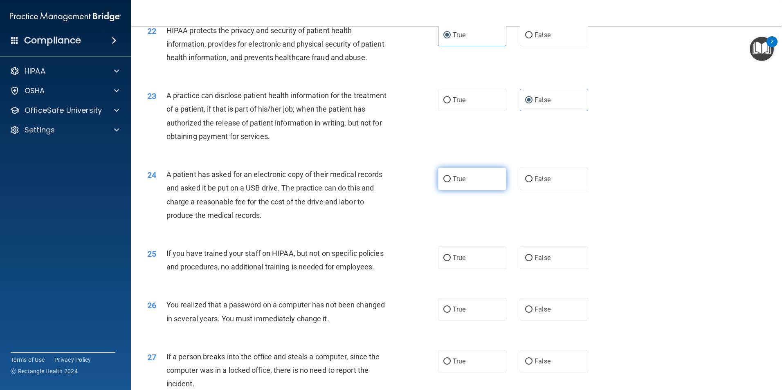
click at [454, 190] on label "True" at bounding box center [472, 179] width 68 height 23
click at [451, 182] on input "True" at bounding box center [446, 179] width 7 height 6
radio input "true"
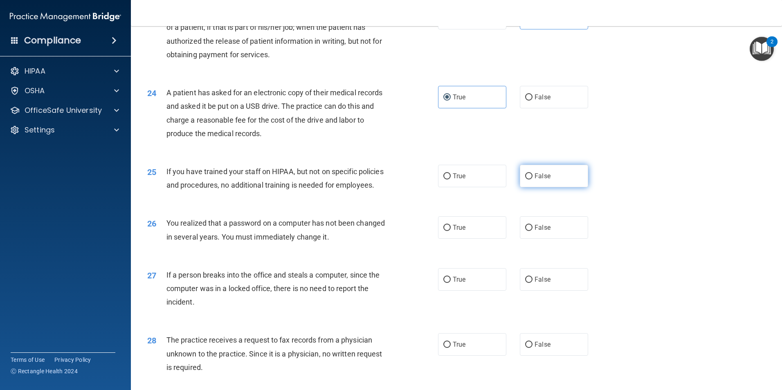
click at [535, 187] on label "False" at bounding box center [554, 176] width 68 height 23
click at [533, 180] on input "False" at bounding box center [528, 176] width 7 height 6
radio input "true"
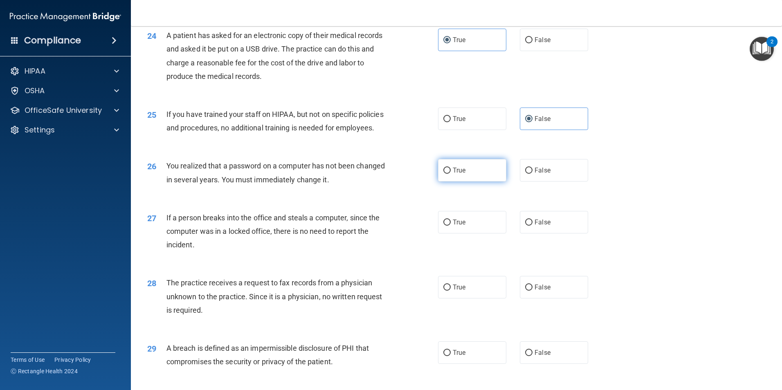
scroll to position [1432, 0]
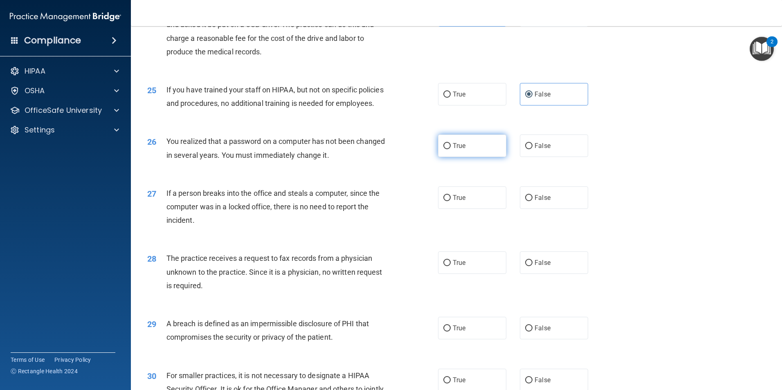
click at [474, 157] on label "True" at bounding box center [472, 146] width 68 height 23
click at [451, 149] on input "True" at bounding box center [446, 146] width 7 height 6
radio input "true"
click at [494, 340] on label "True" at bounding box center [472, 328] width 68 height 23
click at [451, 332] on input "True" at bounding box center [446, 329] width 7 height 6
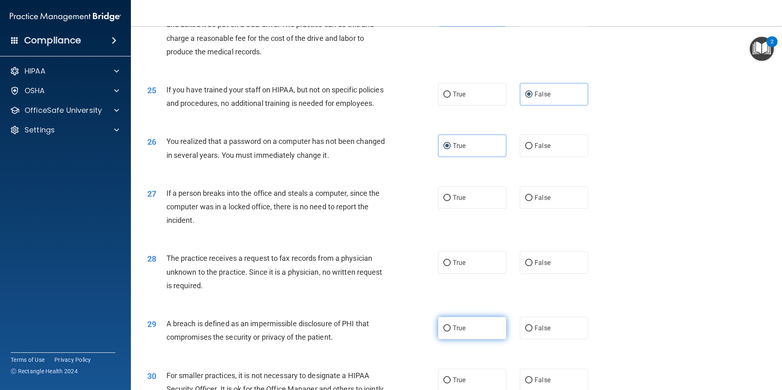
radio input "true"
click at [456, 202] on span "True" at bounding box center [459, 198] width 13 height 8
click at [451, 201] on input "True" at bounding box center [446, 198] width 7 height 6
radio input "true"
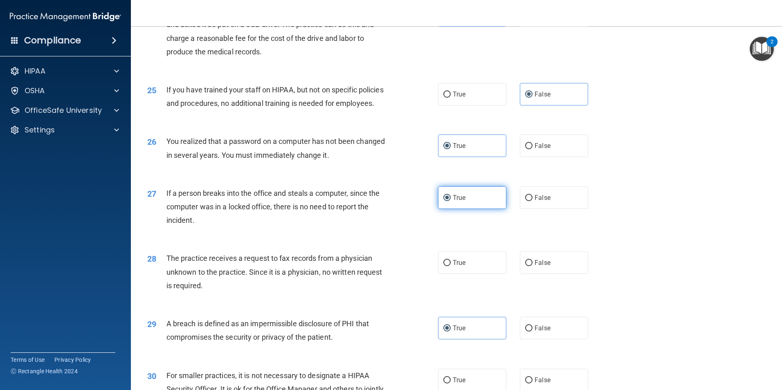
click at [456, 202] on span "True" at bounding box center [459, 198] width 13 height 8
click at [451, 201] on input "True" at bounding box center [446, 198] width 7 height 6
click at [536, 209] on label "False" at bounding box center [554, 198] width 68 height 23
click at [533, 201] on input "False" at bounding box center [528, 198] width 7 height 6
radio input "true"
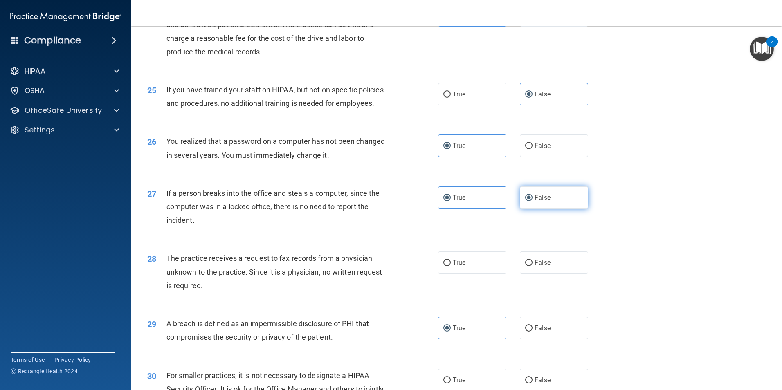
radio input "false"
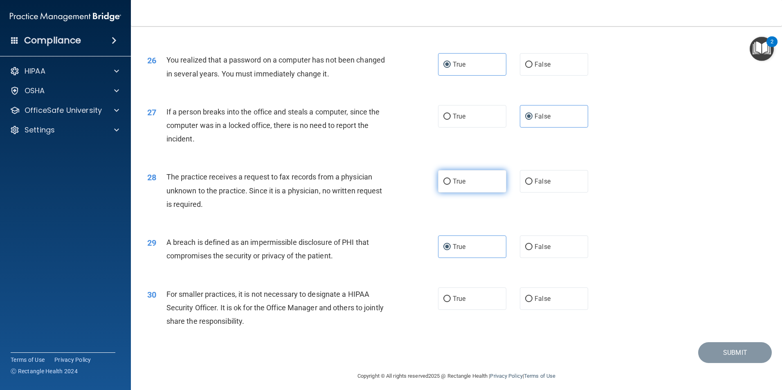
scroll to position [1514, 0]
click at [527, 185] on input "False" at bounding box center [528, 181] width 7 height 6
radio input "true"
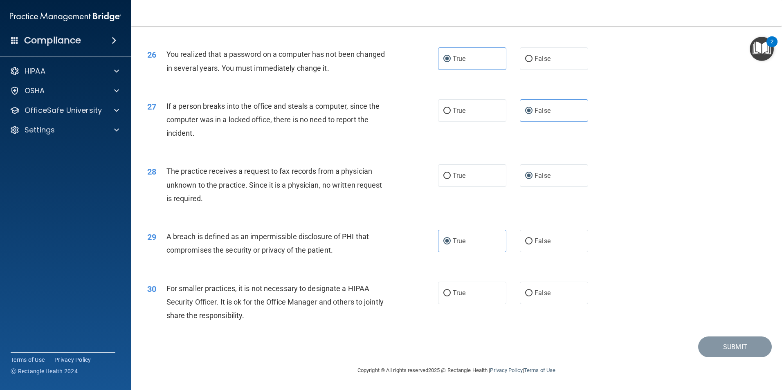
scroll to position [1560, 0]
click at [540, 296] on span "False" at bounding box center [543, 293] width 16 height 8
click at [533, 296] on input "False" at bounding box center [528, 293] width 7 height 6
radio input "true"
click at [719, 349] on button "Submit" at bounding box center [735, 347] width 74 height 21
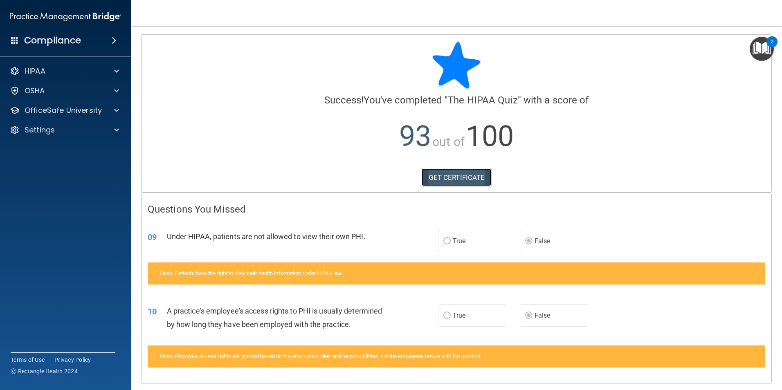
click at [452, 182] on link "GET CERTIFICATE" at bounding box center [457, 178] width 70 height 18
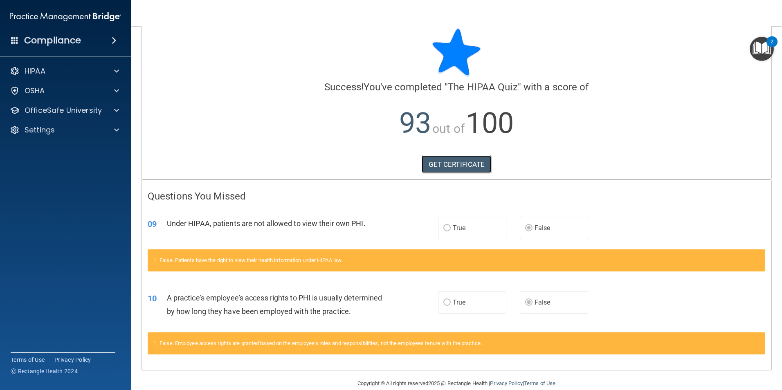
scroll to position [26, 0]
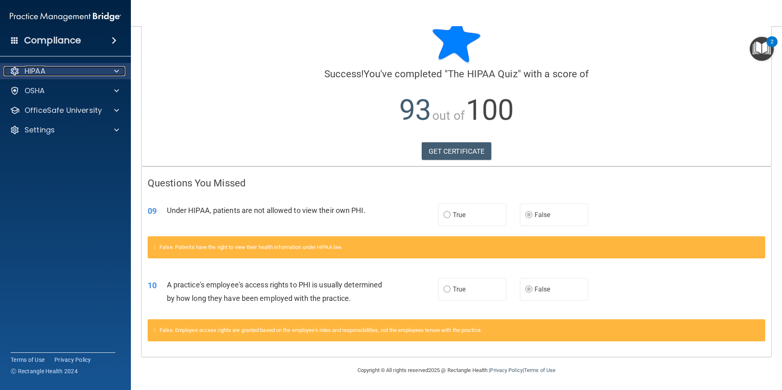
click at [110, 73] on div at bounding box center [115, 71] width 20 height 10
click at [105, 72] on div at bounding box center [115, 71] width 20 height 10
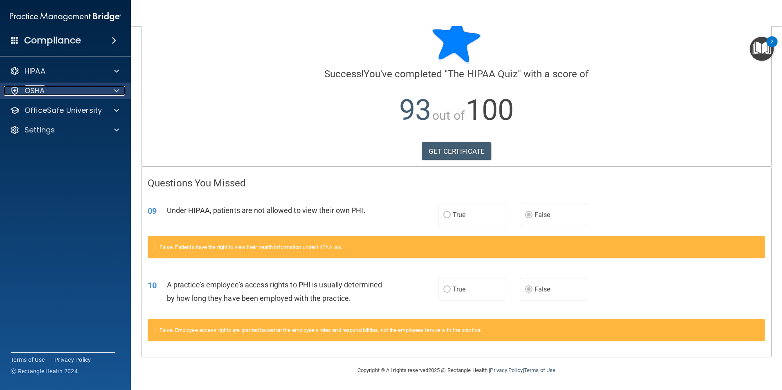
click at [78, 86] on div "OSHA" at bounding box center [54, 91] width 101 height 10
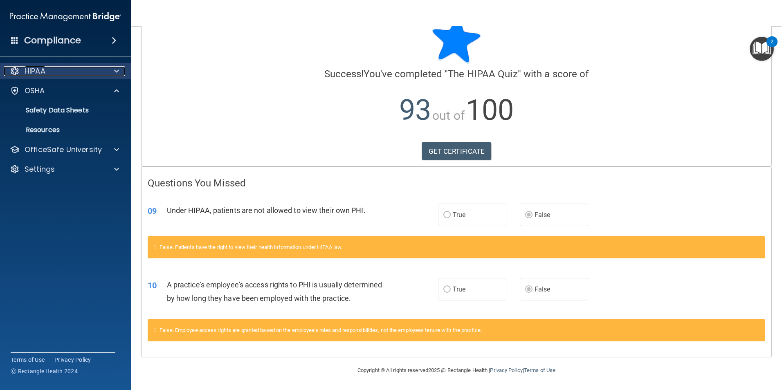
click at [83, 74] on div "HIPAA" at bounding box center [54, 71] width 101 height 10
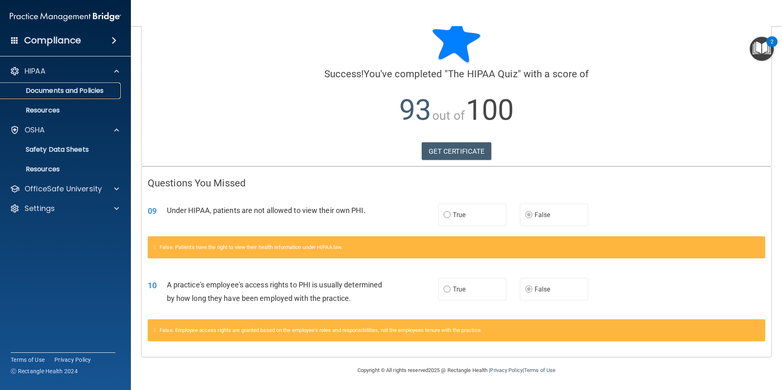
click at [68, 95] on p "Documents and Policies" at bounding box center [61, 91] width 112 height 8
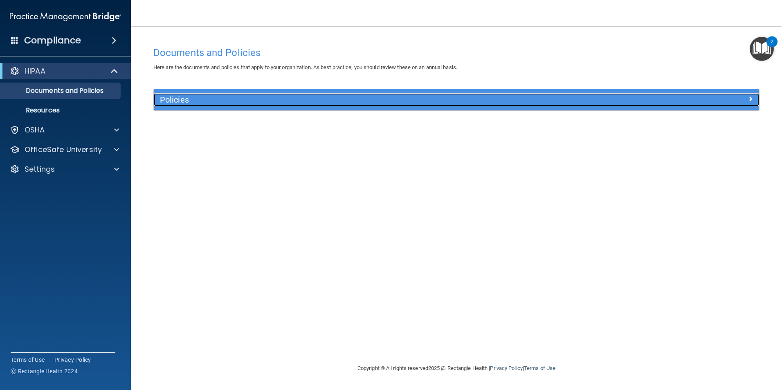
click at [194, 99] on h5 "Policies" at bounding box center [381, 99] width 442 height 9
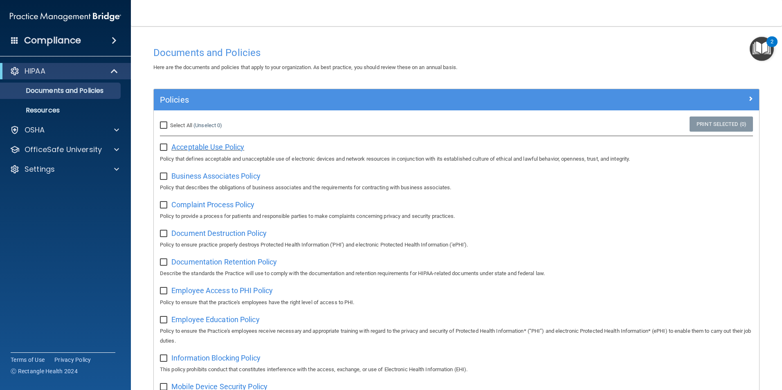
click at [217, 144] on span "Acceptable Use Policy" at bounding box center [207, 147] width 73 height 9
click at [84, 72] on div "HIPAA" at bounding box center [54, 71] width 101 height 10
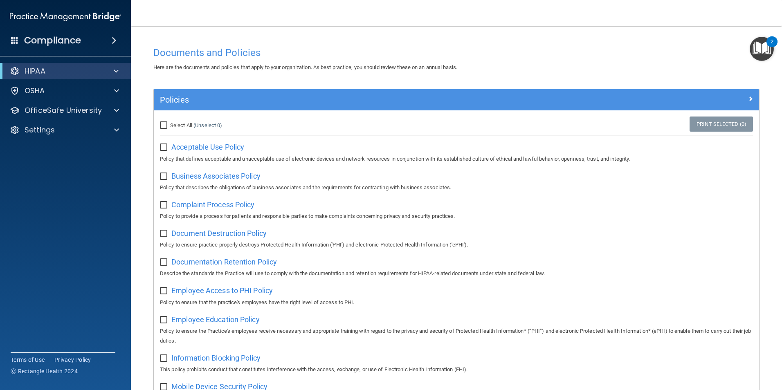
click at [115, 66] on div "HIPAA" at bounding box center [65, 71] width 131 height 16
click at [120, 71] on div at bounding box center [115, 71] width 20 height 10
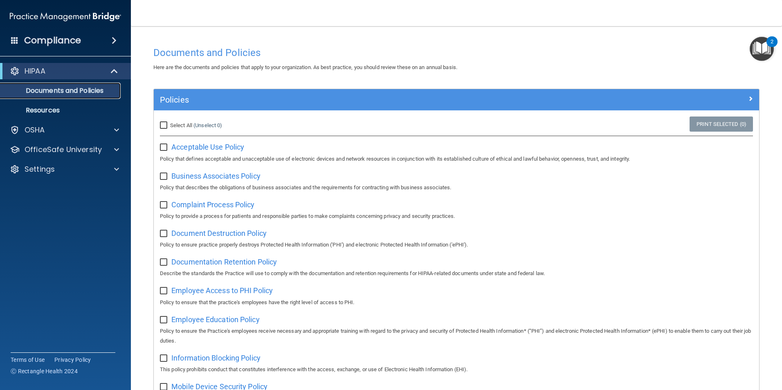
click at [91, 87] on p "Documents and Policies" at bounding box center [61, 91] width 112 height 8
click at [163, 123] on input "Select All (Unselect 0) Unselect All" at bounding box center [164, 125] width 9 height 7
checkbox input "true"
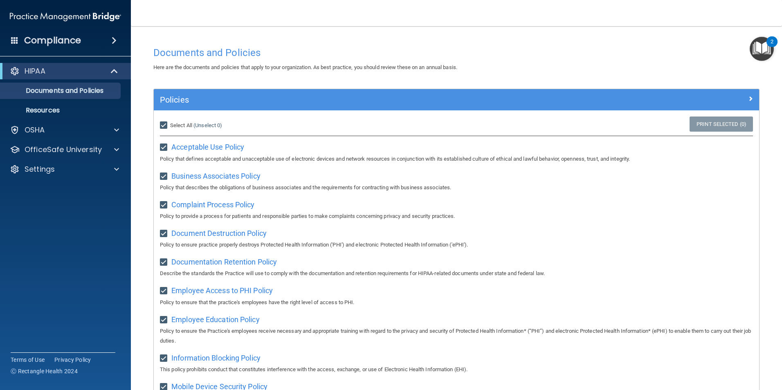
checkbox input "true"
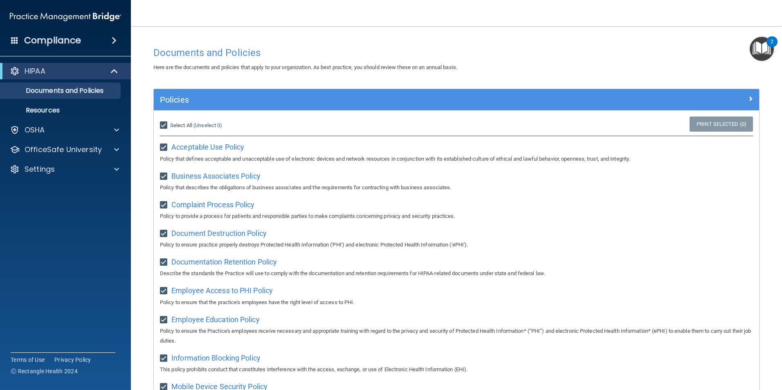
checkbox input "true"
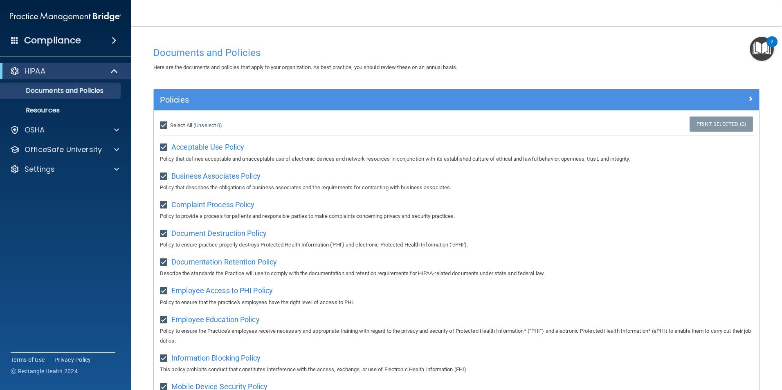
checkbox input "true"
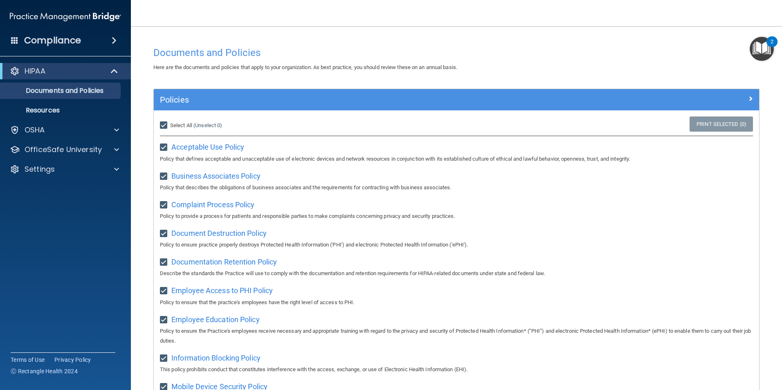
checkbox input "true"
click at [164, 125] on input "Select All (Unselect 21) Unselect All" at bounding box center [164, 125] width 9 height 7
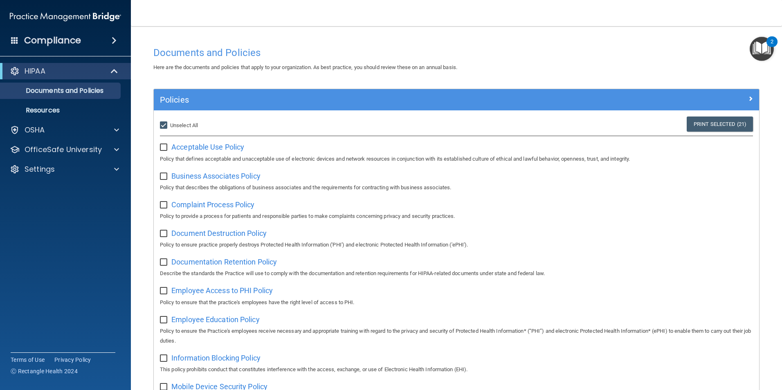
checkbox input "false"
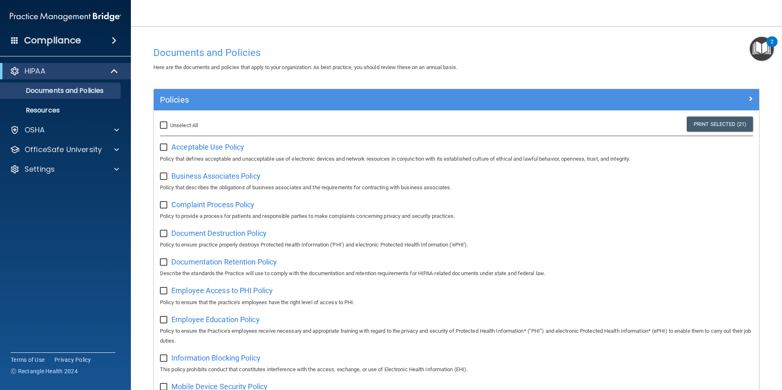
checkbox input "false"
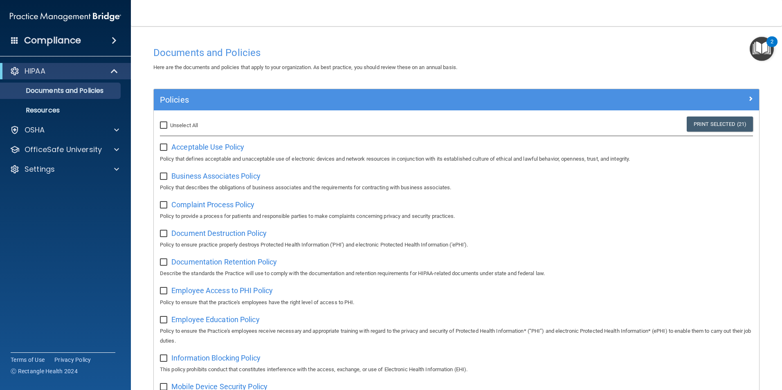
checkbox input "false"
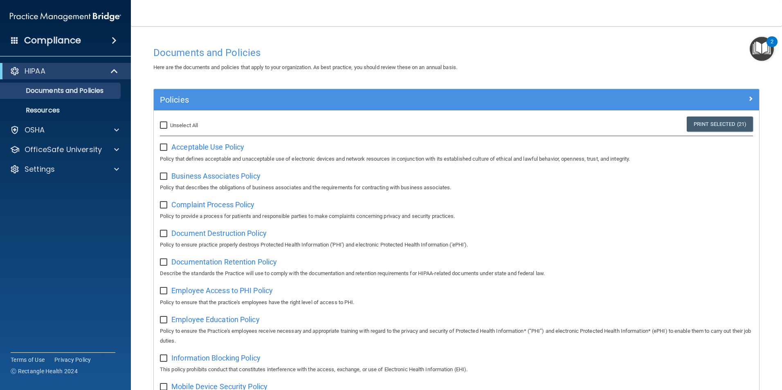
checkbox input "false"
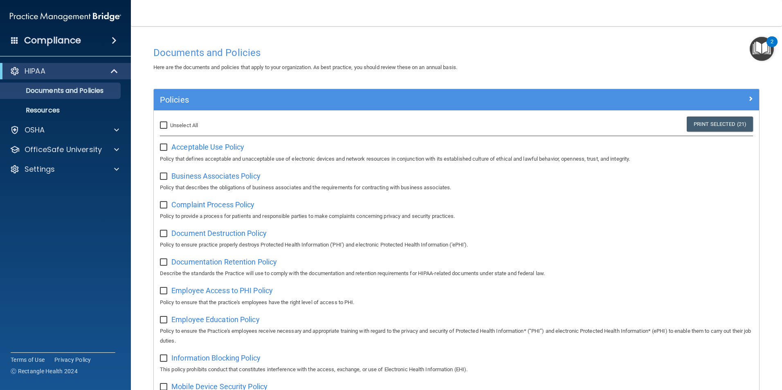
checkbox input "false"
click at [68, 128] on div "OSHA" at bounding box center [54, 130] width 101 height 10
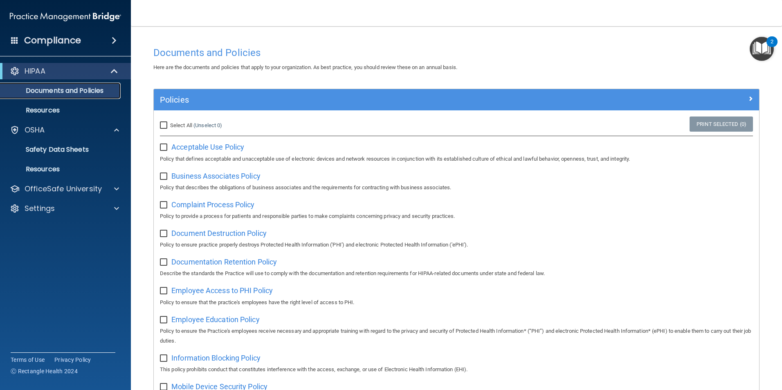
click at [84, 91] on p "Documents and Policies" at bounding box center [61, 91] width 112 height 8
click at [74, 104] on link "Resources" at bounding box center [56, 110] width 129 height 16
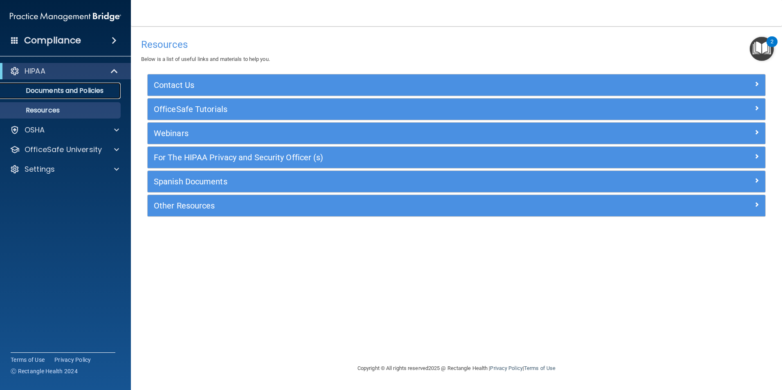
click at [77, 89] on p "Documents and Policies" at bounding box center [61, 91] width 112 height 8
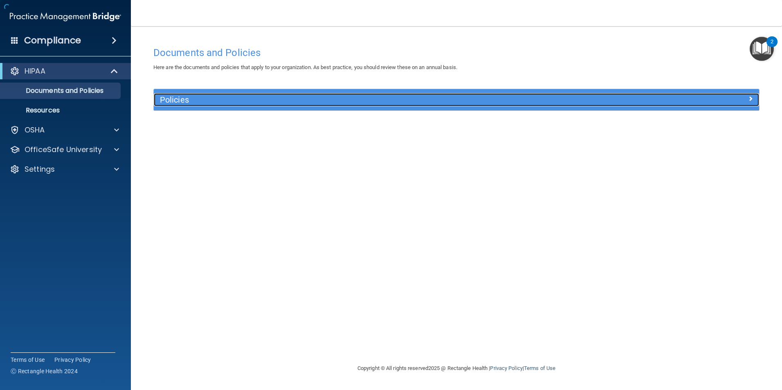
click at [171, 100] on h5 "Policies" at bounding box center [381, 99] width 442 height 9
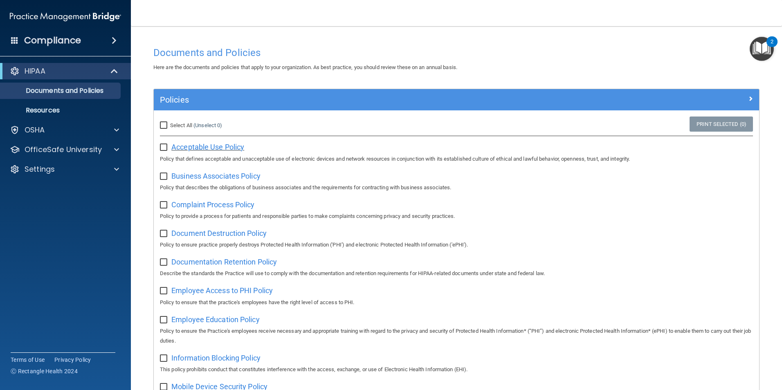
click at [213, 148] on span "Acceptable Use Policy" at bounding box center [207, 147] width 73 height 9
click at [110, 130] on div at bounding box center [115, 130] width 20 height 10
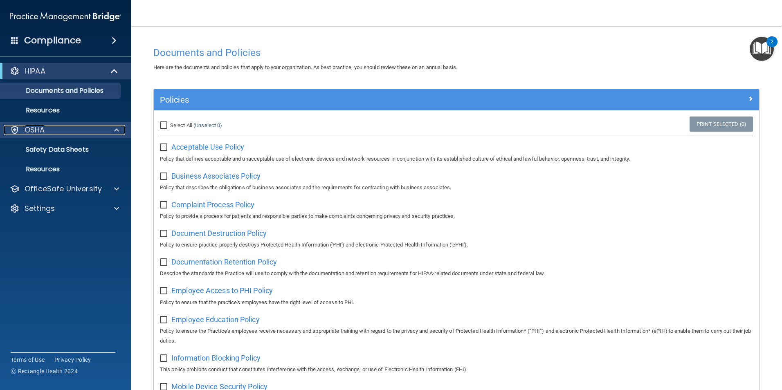
click at [50, 130] on div "OSHA" at bounding box center [54, 130] width 101 height 10
click at [114, 131] on span at bounding box center [116, 130] width 5 height 10
click at [73, 150] on p "Safety Data Sheets" at bounding box center [61, 150] width 112 height 8
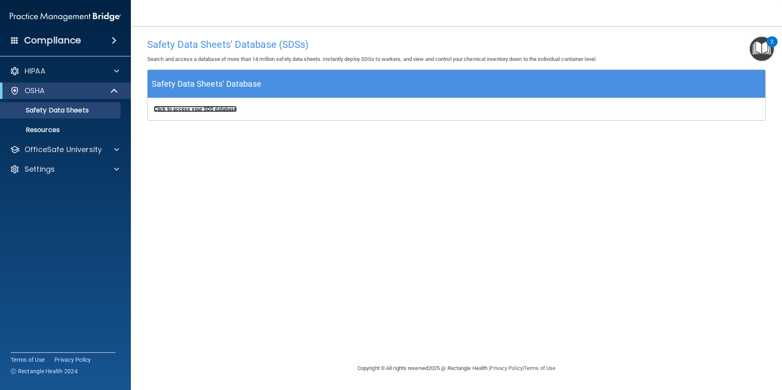
click at [198, 109] on b "Click to access your SDS database" at bounding box center [195, 109] width 83 height 6
click at [101, 77] on div "HIPAA" at bounding box center [65, 71] width 131 height 16
click at [118, 72] on span at bounding box center [116, 71] width 5 height 10
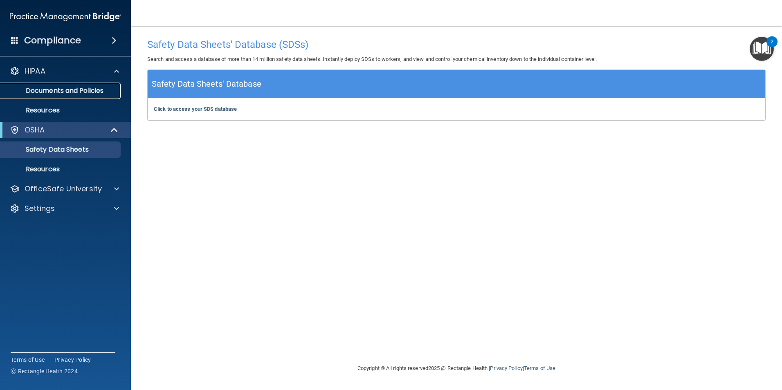
click at [79, 91] on p "Documents and Policies" at bounding box center [61, 91] width 112 height 8
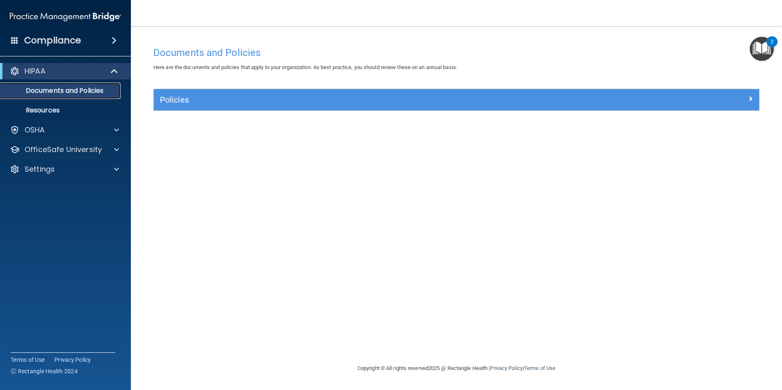
click at [79, 90] on p "Documents and Policies" at bounding box center [61, 91] width 112 height 8
click at [112, 73] on span at bounding box center [115, 71] width 7 height 10
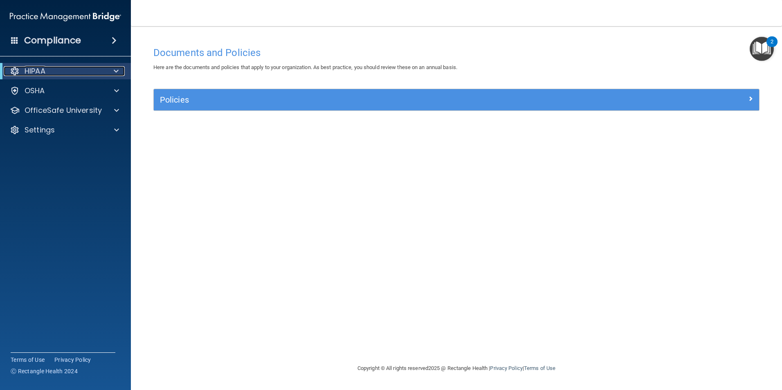
click at [119, 70] on div at bounding box center [115, 71] width 20 height 10
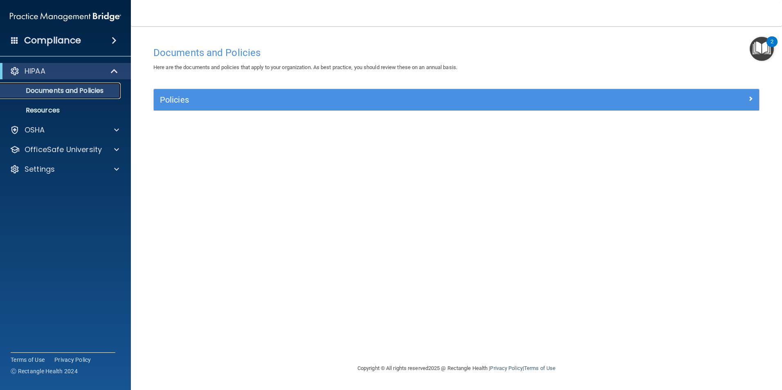
click at [65, 97] on link "Documents and Policies" at bounding box center [56, 91] width 129 height 16
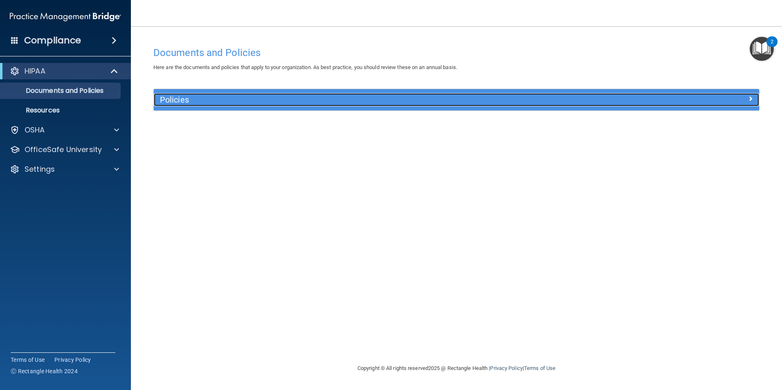
click at [171, 101] on h5 "Policies" at bounding box center [381, 99] width 442 height 9
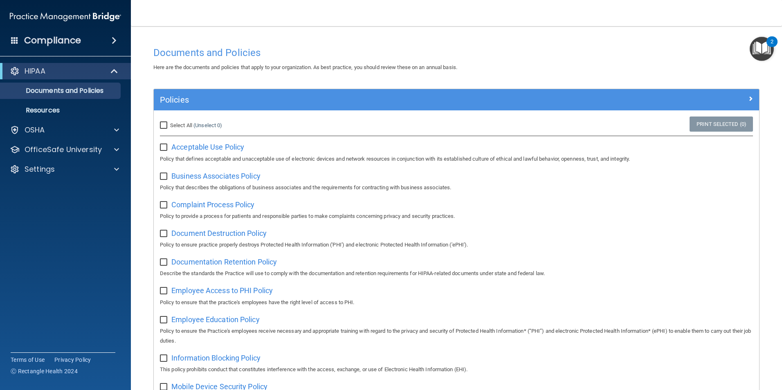
click at [213, 142] on div "Acceptable Use Policy Policy that defines acceptable and unacceptable use of el…" at bounding box center [456, 151] width 593 height 23
click at [210, 147] on span "Acceptable Use Policy" at bounding box center [207, 147] width 73 height 9
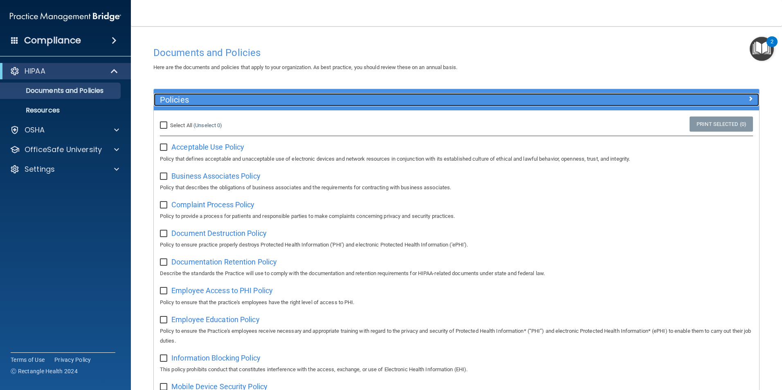
click at [740, 98] on div at bounding box center [683, 98] width 151 height 10
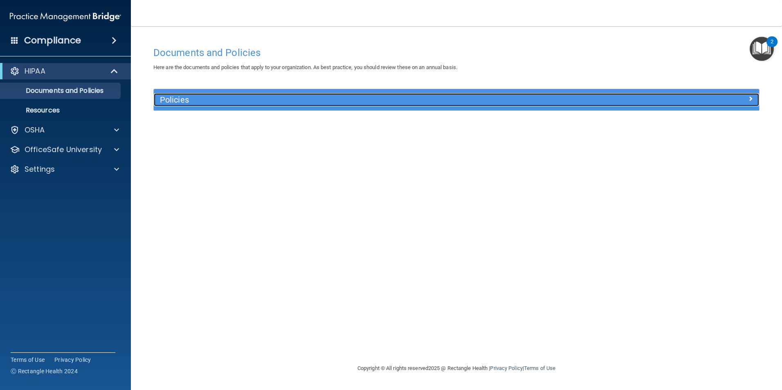
click at [740, 98] on div at bounding box center [683, 98] width 151 height 10
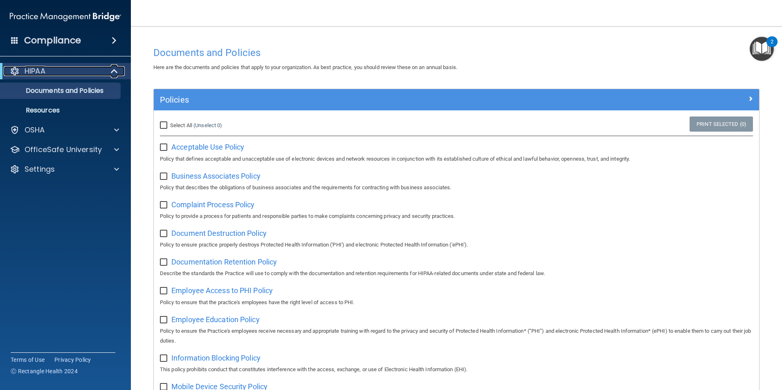
click at [115, 70] on span at bounding box center [115, 71] width 7 height 10
click at [117, 72] on span at bounding box center [116, 71] width 5 height 10
click at [79, 88] on p "Documents and Policies" at bounding box center [61, 91] width 112 height 8
click at [54, 105] on link "Resources" at bounding box center [56, 110] width 129 height 16
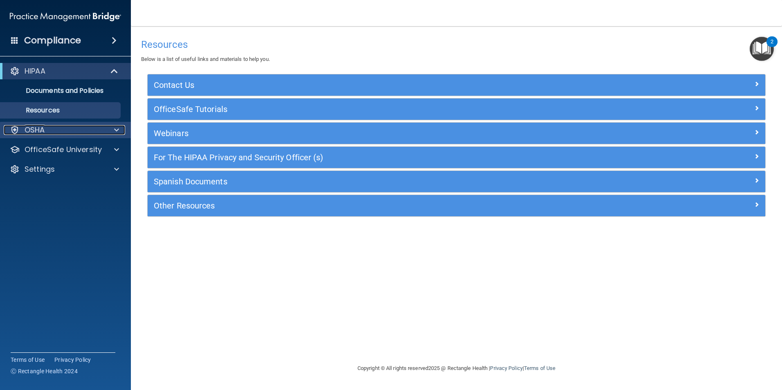
click at [48, 133] on div "OSHA" at bounding box center [54, 130] width 101 height 10
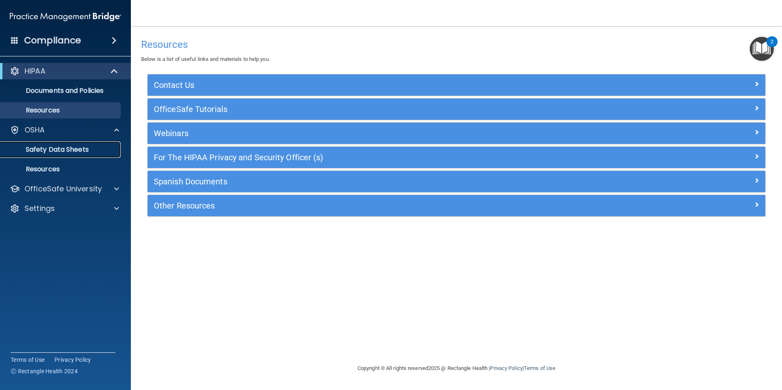
click at [51, 148] on p "Safety Data Sheets" at bounding box center [61, 150] width 112 height 8
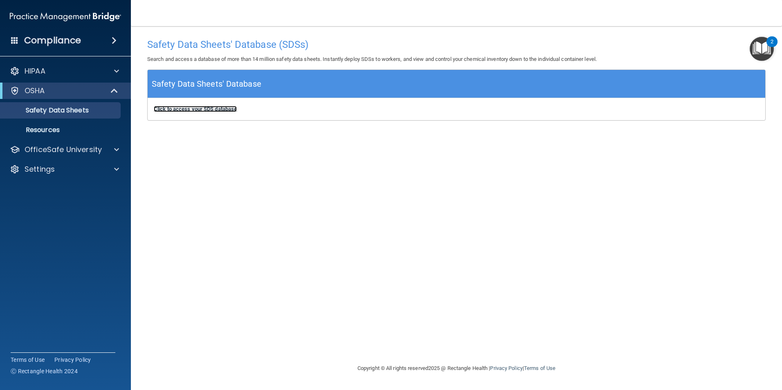
click at [198, 111] on b "Click to access your SDS database" at bounding box center [195, 109] width 83 height 6
click at [185, 108] on b "Click to access your SDS database" at bounding box center [195, 109] width 83 height 6
click at [68, 128] on p "Resources" at bounding box center [61, 130] width 112 height 8
click at [68, 116] on link "Safety Data Sheets" at bounding box center [56, 110] width 129 height 16
click at [67, 98] on div "OSHA" at bounding box center [65, 91] width 131 height 16
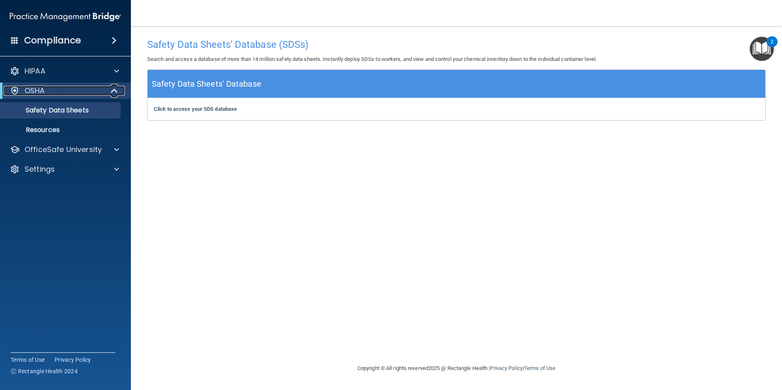
click at [112, 92] on span at bounding box center [115, 91] width 7 height 10
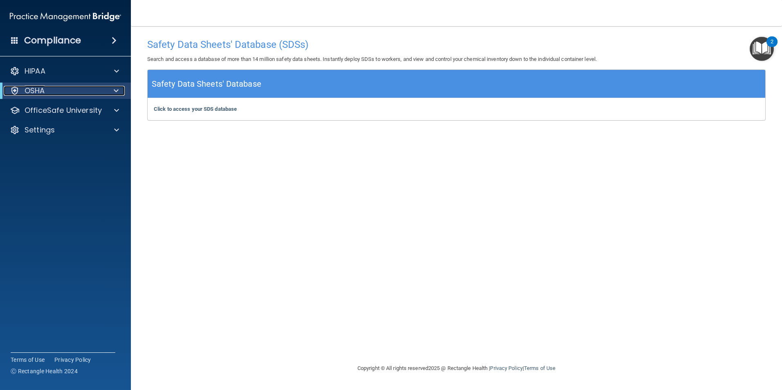
click at [111, 92] on div at bounding box center [115, 91] width 20 height 10
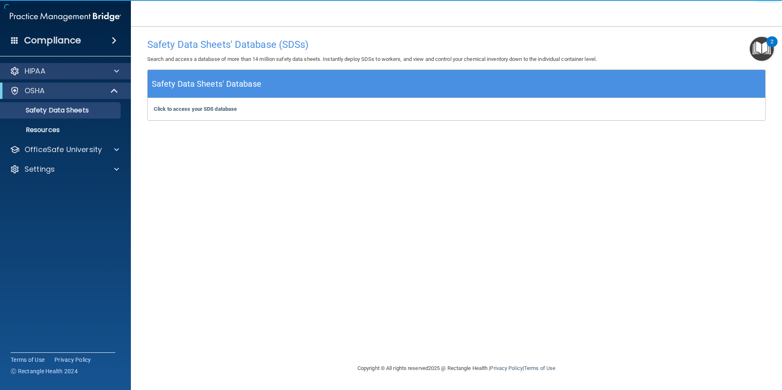
click at [81, 79] on div "HIPAA" at bounding box center [65, 71] width 131 height 16
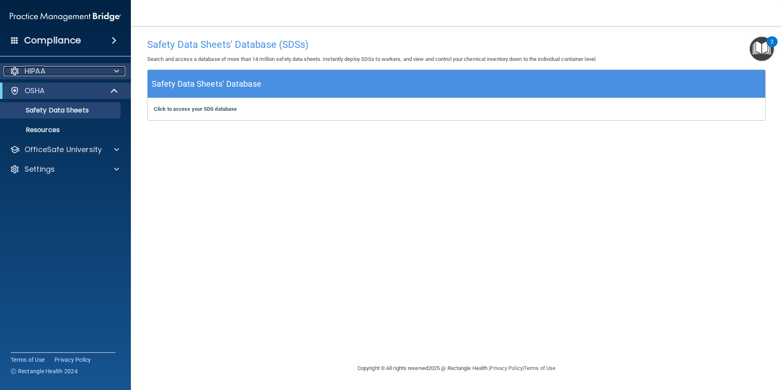
click at [124, 72] on div at bounding box center [115, 71] width 20 height 10
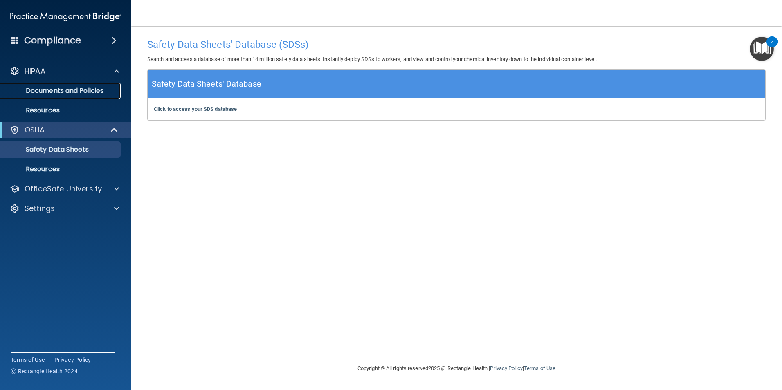
click at [83, 94] on p "Documents and Policies" at bounding box center [61, 91] width 112 height 8
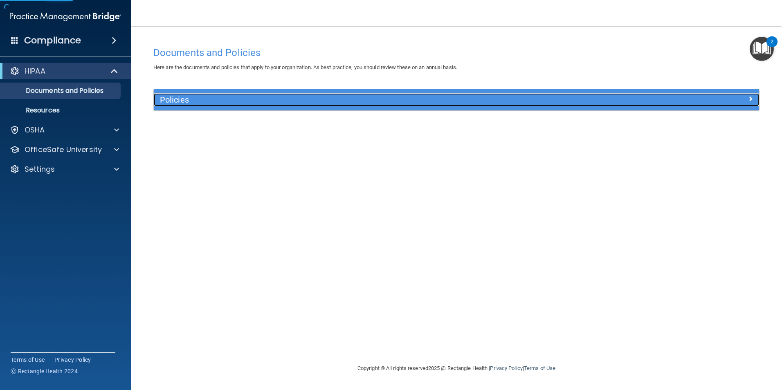
click at [181, 101] on h5 "Policies" at bounding box center [381, 99] width 442 height 9
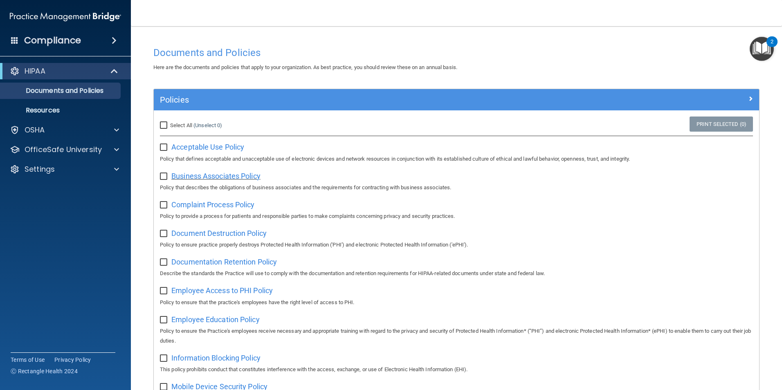
click at [187, 180] on span "Business Associates Policy" at bounding box center [215, 176] width 89 height 9
click at [198, 207] on span "Complaint Process Policy" at bounding box center [212, 204] width 83 height 9
click at [223, 264] on span "Documentation Retention Policy" at bounding box center [224, 262] width 106 height 9
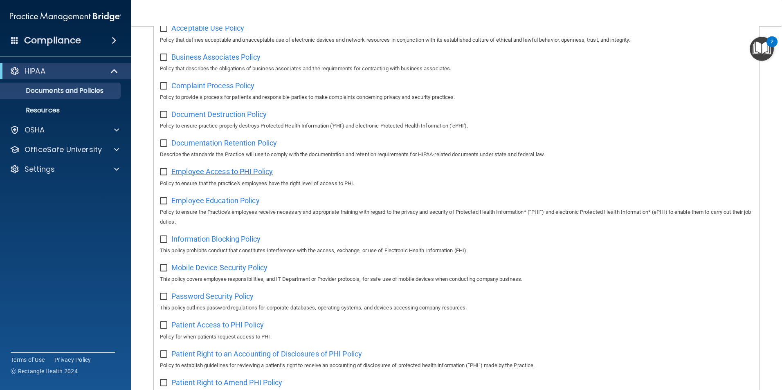
scroll to position [123, 0]
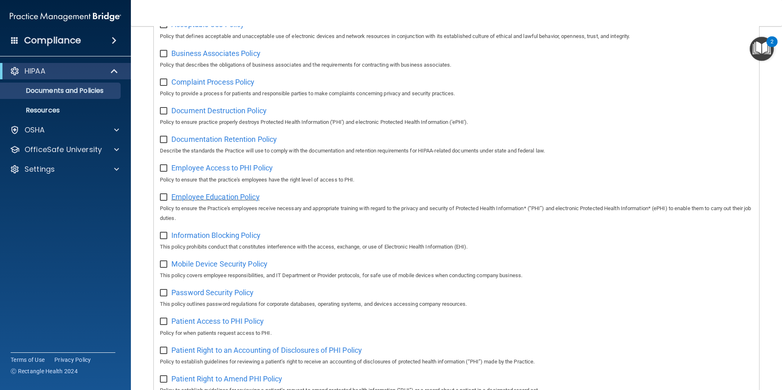
click at [224, 200] on span "Employee Education Policy" at bounding box center [215, 197] width 88 height 9
click at [206, 235] on span "Information Blocking Policy" at bounding box center [215, 235] width 89 height 9
